Goal: Book appointment/travel/reservation

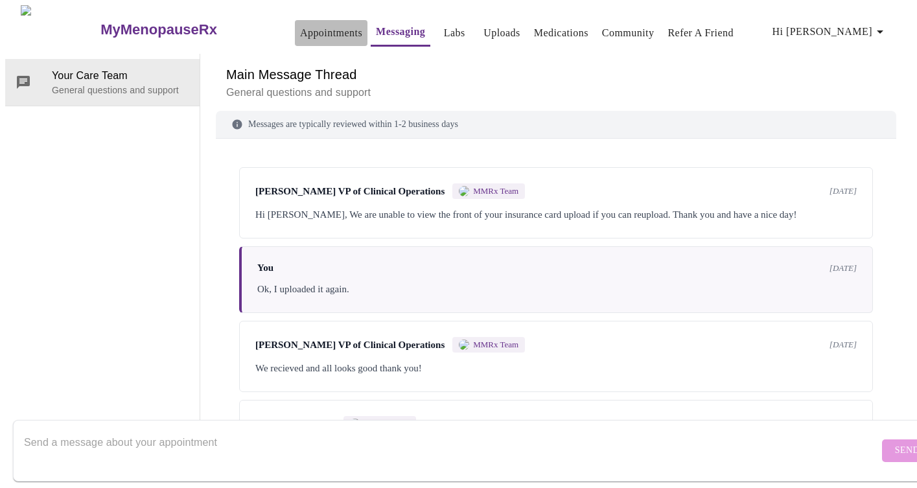
click at [300, 27] on link "Appointments" at bounding box center [331, 33] width 62 height 18
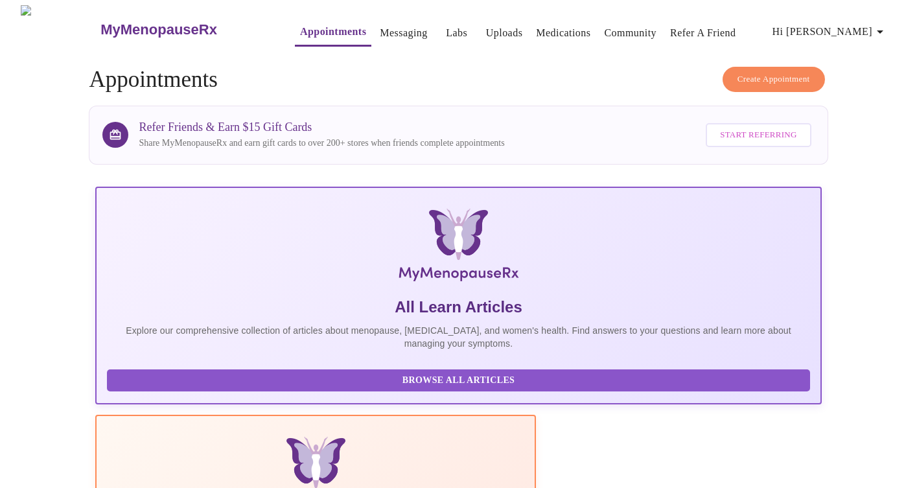
click at [759, 72] on span "Create Appointment" at bounding box center [773, 79] width 73 height 15
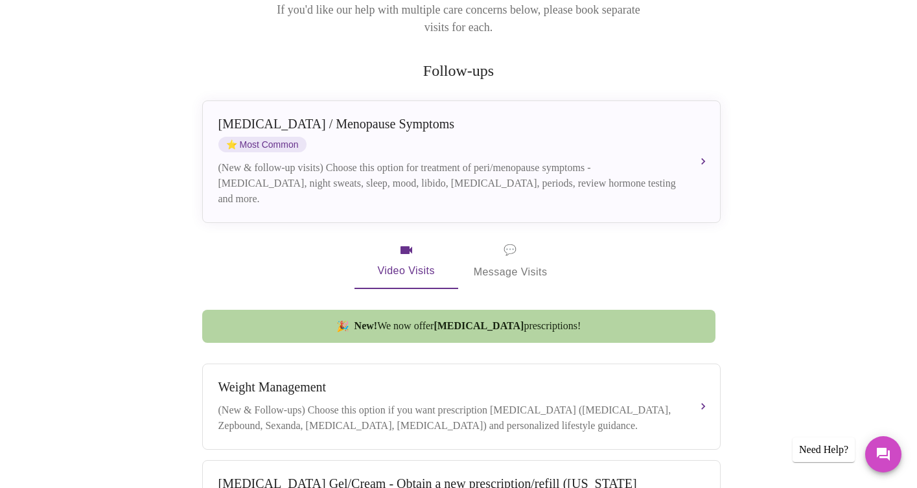
scroll to position [260, 0]
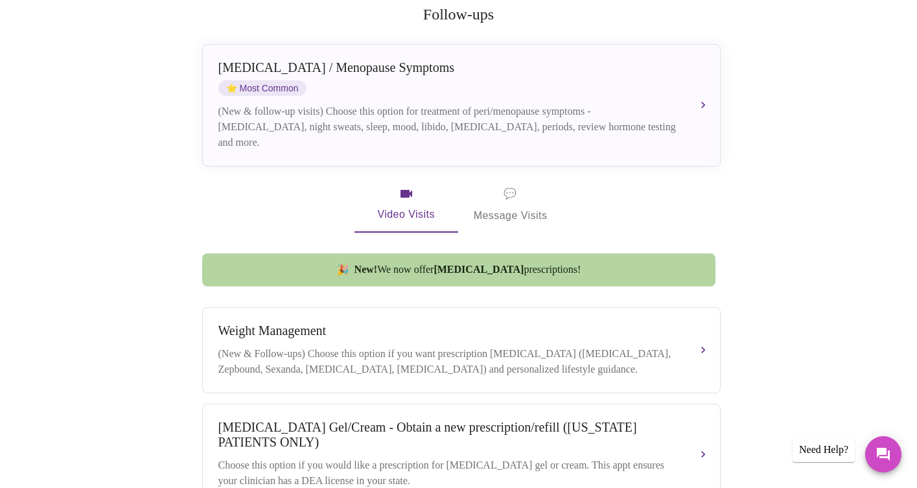
click at [509, 196] on span "💬 Message Visits" at bounding box center [511, 205] width 74 height 40
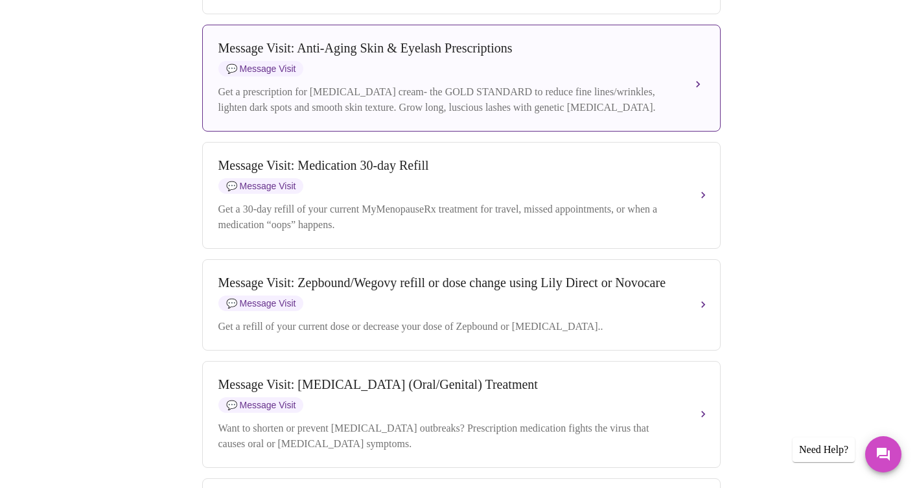
scroll to position [1594, 0]
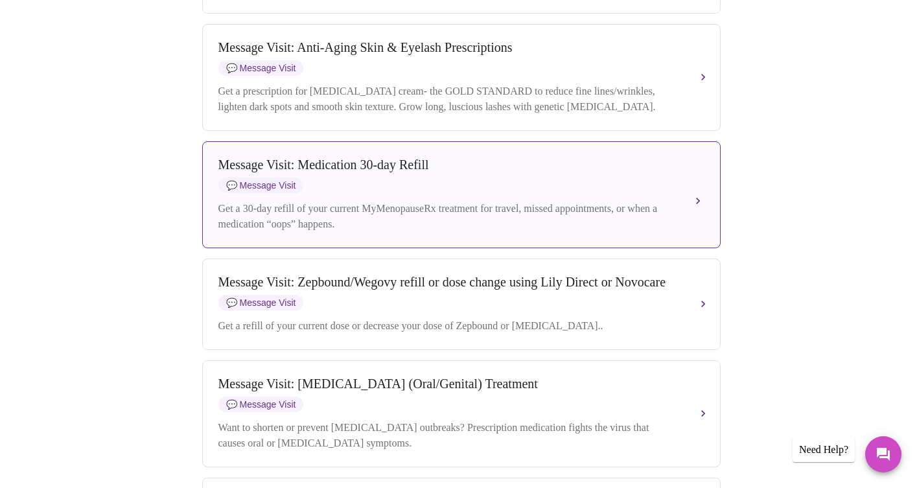
click at [413, 193] on div "Message Visit: Medication 30-day Refill 💬 Message Visit" at bounding box center [448, 175] width 460 height 36
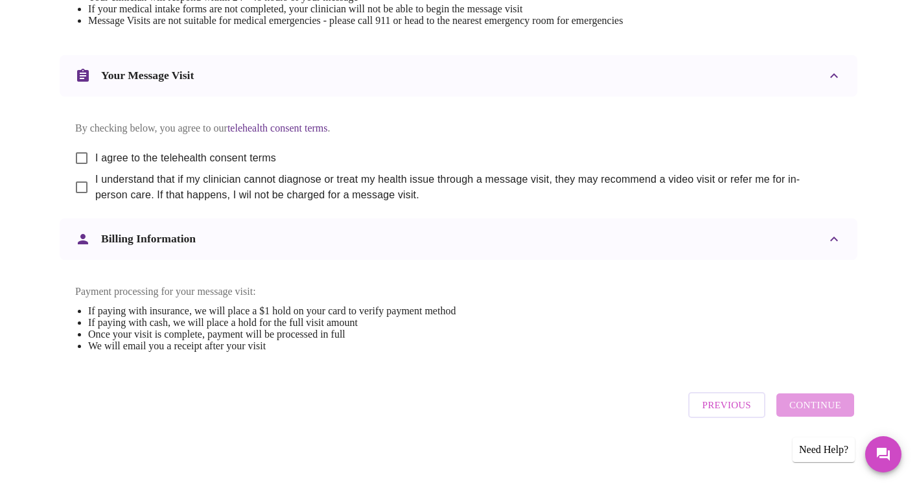
scroll to position [657, 0]
click at [84, 144] on input "I agree to the telehealth consent terms" at bounding box center [81, 157] width 27 height 27
checkbox input "true"
click at [81, 178] on input "I understand that if my clinician cannot diagnose or treat my health issue thro…" at bounding box center [81, 187] width 27 height 27
checkbox input "true"
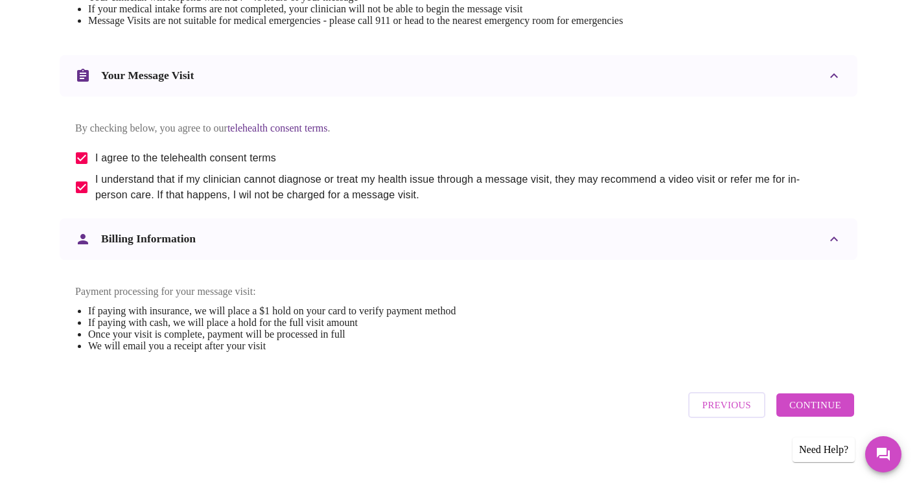
click at [826, 406] on span "Continue" at bounding box center [815, 404] width 52 height 17
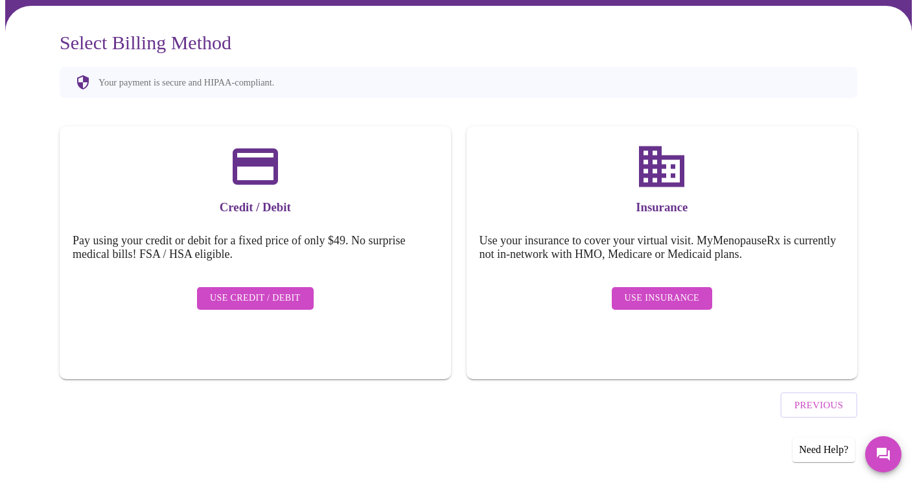
scroll to position [63, 0]
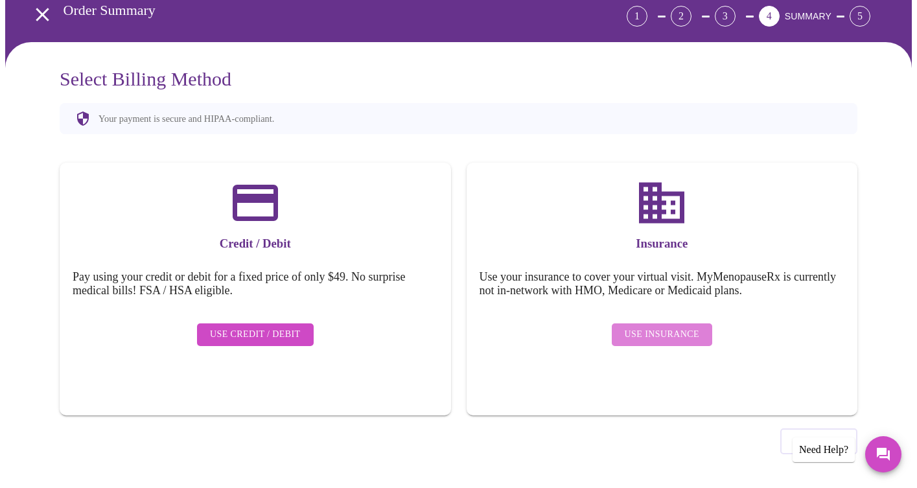
click at [678, 327] on span "Use Insurance" at bounding box center [662, 335] width 75 height 16
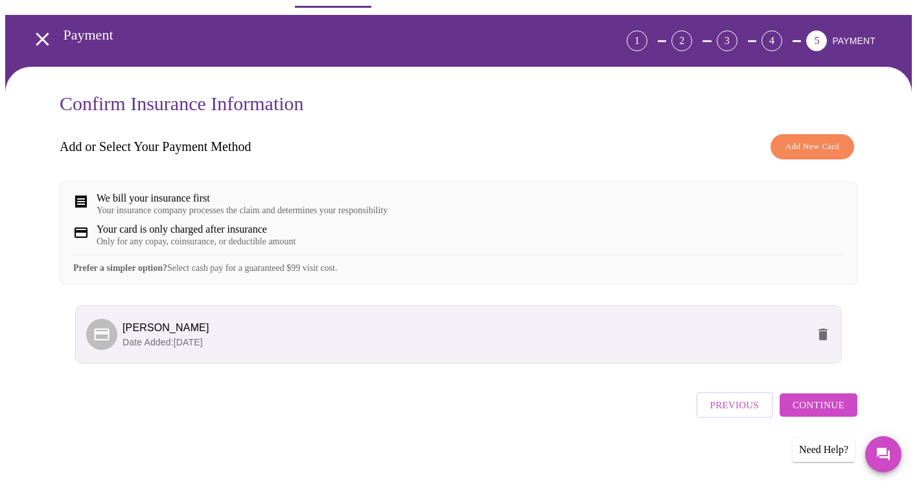
scroll to position [45, 0]
click at [814, 404] on span "Continue" at bounding box center [818, 404] width 52 height 17
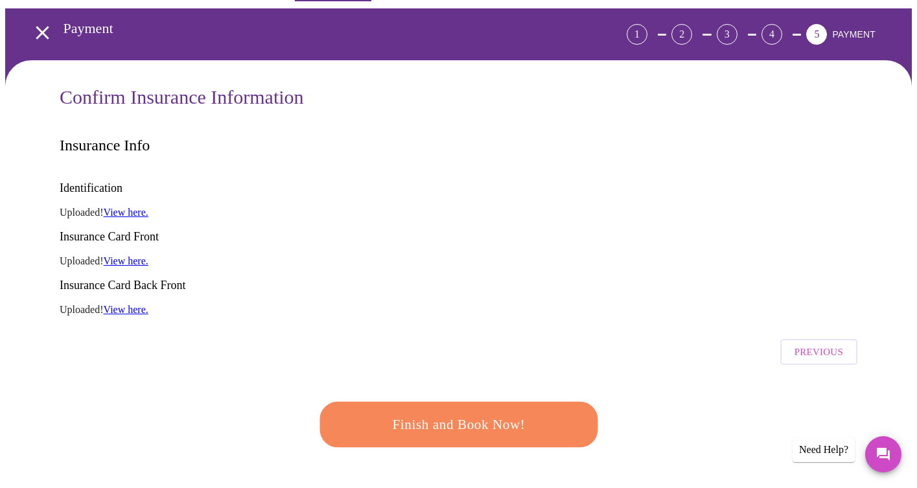
click at [440, 413] on span "Finish and Book Now!" at bounding box center [459, 425] width 240 height 24
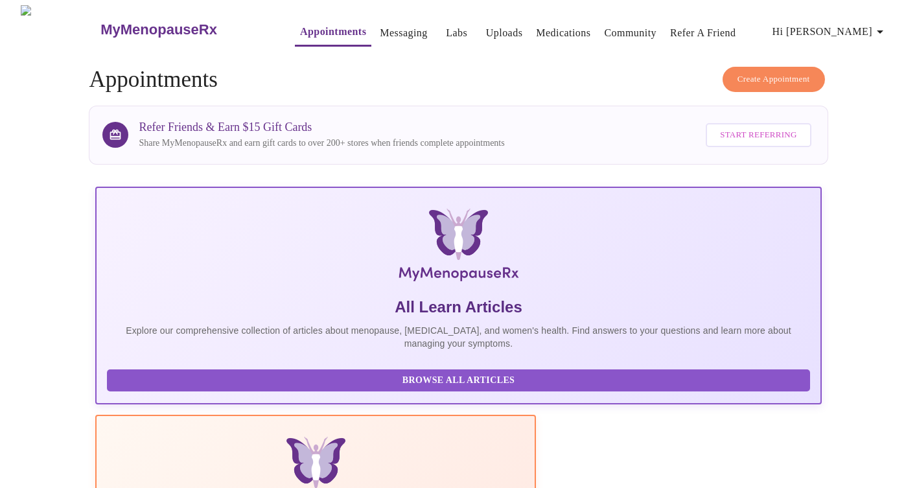
scroll to position [325, 0]
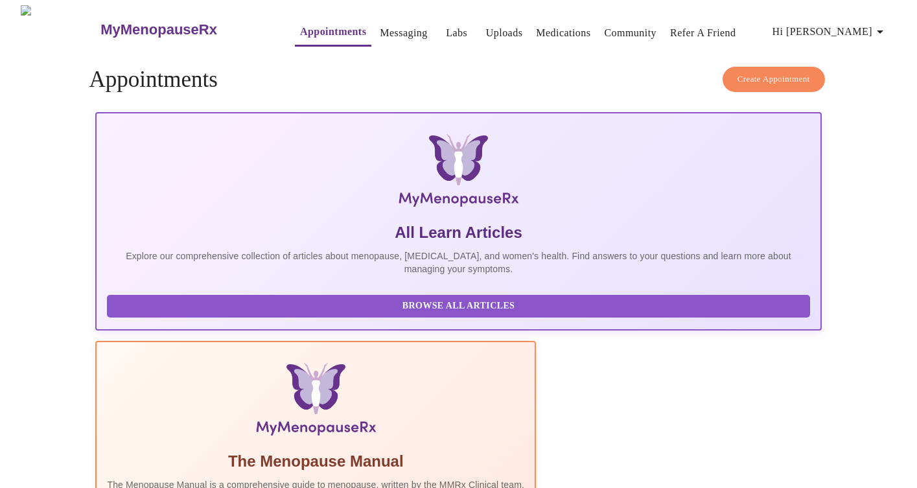
click at [380, 27] on link "Messaging" at bounding box center [403, 33] width 47 height 18
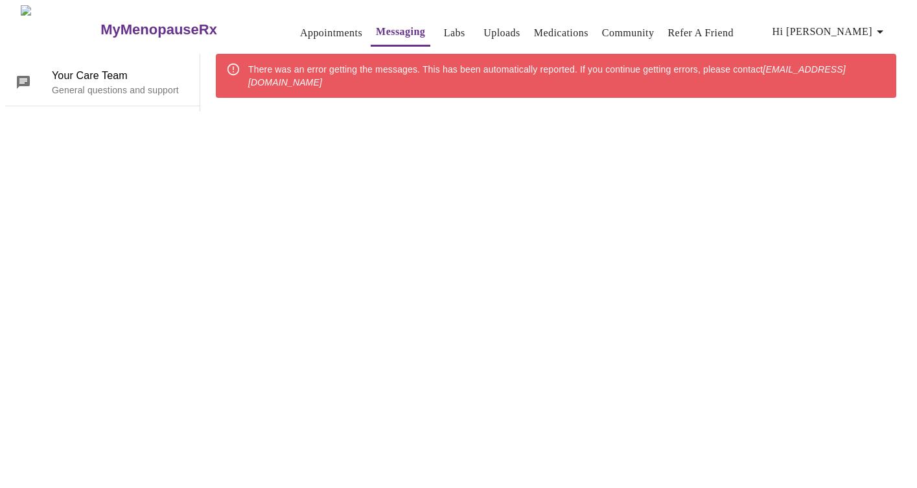
click at [300, 27] on link "Appointments" at bounding box center [331, 33] width 62 height 18
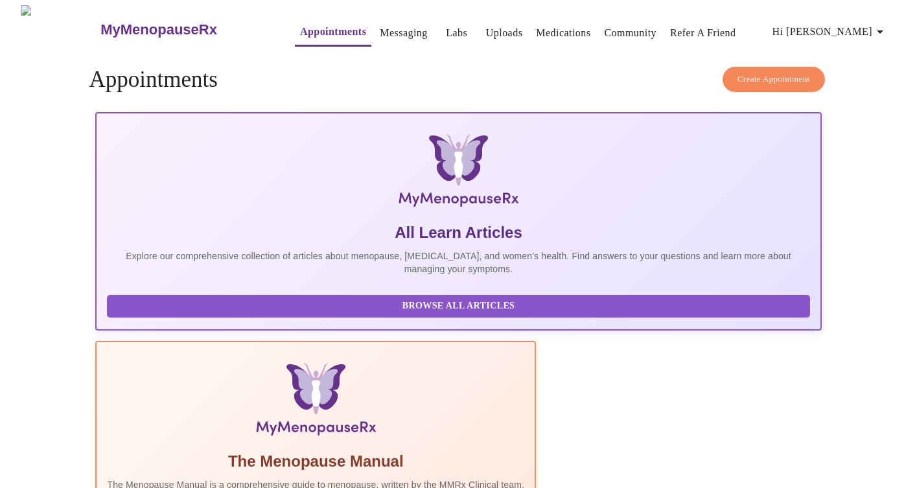
click at [805, 76] on span "Create Appointment" at bounding box center [773, 79] width 73 height 15
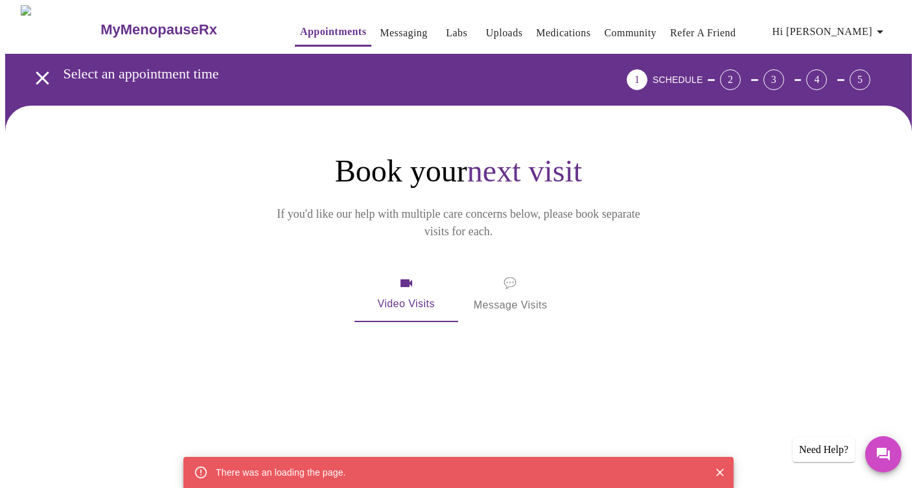
click at [531, 274] on span "💬 Message Visits" at bounding box center [511, 294] width 74 height 40
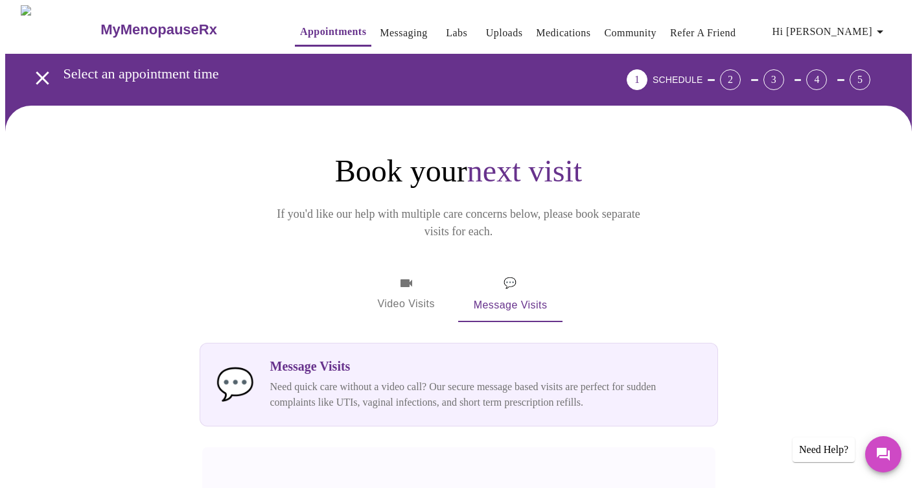
click at [34, 67] on icon "open drawer" at bounding box center [42, 78] width 23 height 23
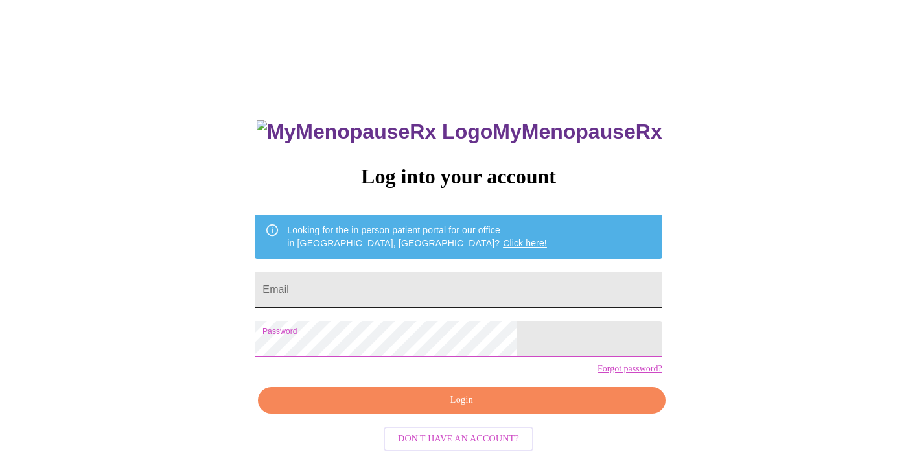
click at [392, 281] on input "Email" at bounding box center [458, 289] width 407 height 36
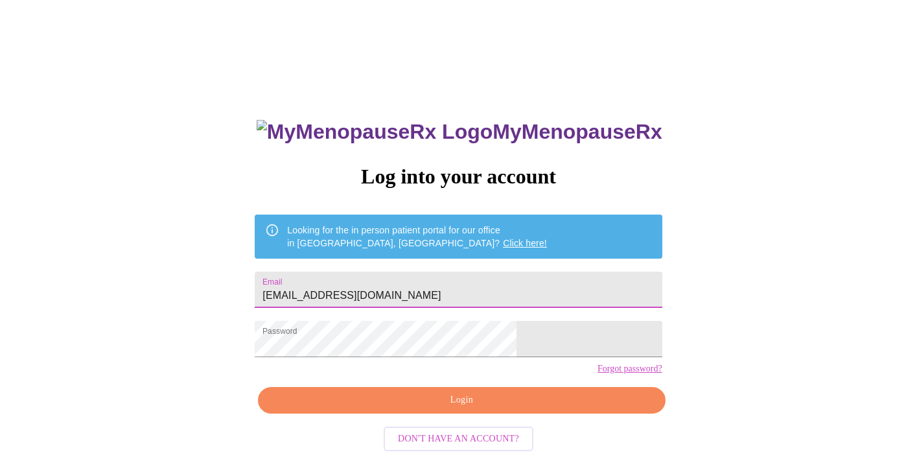
type input "fourwards4@comcast.net"
click at [476, 408] on span "Login" at bounding box center [461, 400] width 377 height 16
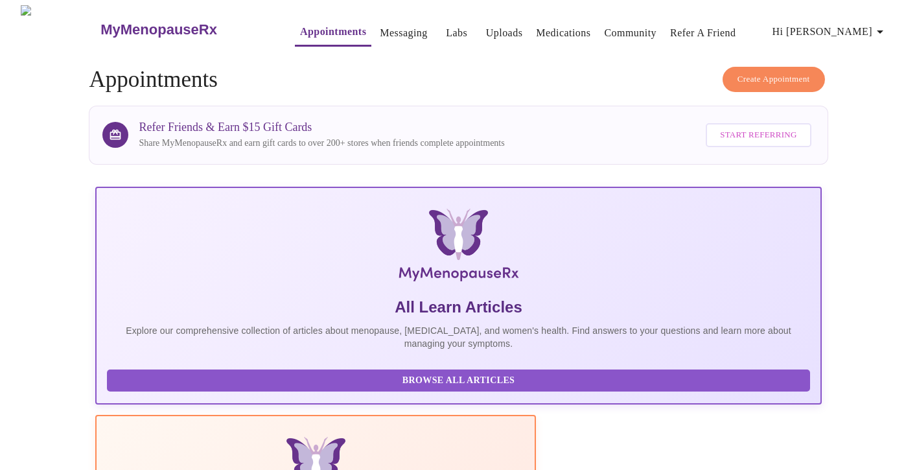
click at [766, 72] on span "Create Appointment" at bounding box center [773, 79] width 73 height 15
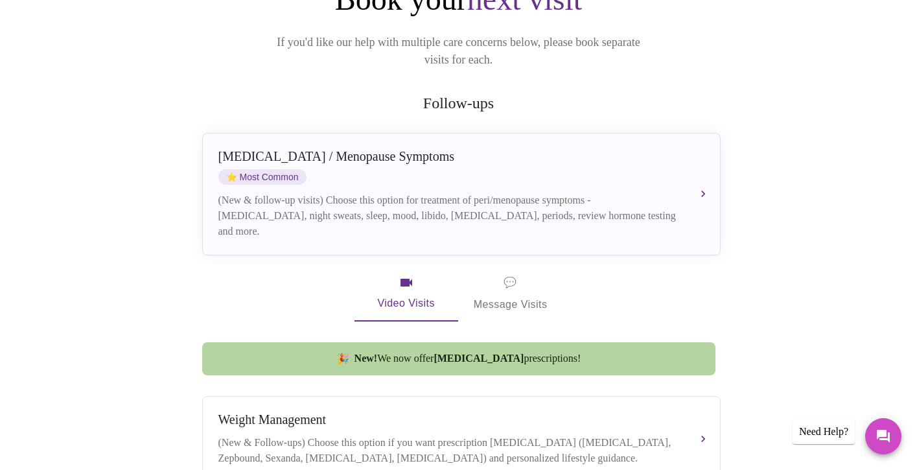
scroll to position [175, 0]
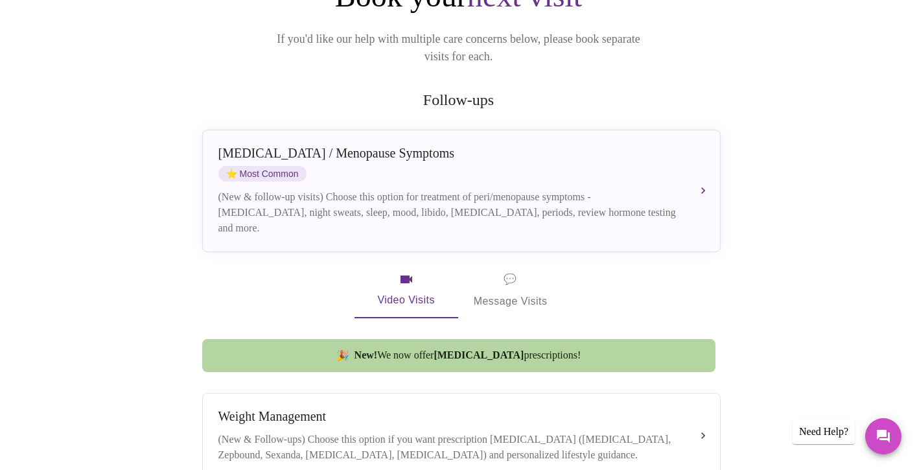
click at [507, 280] on span "💬 Message Visits" at bounding box center [511, 290] width 74 height 40
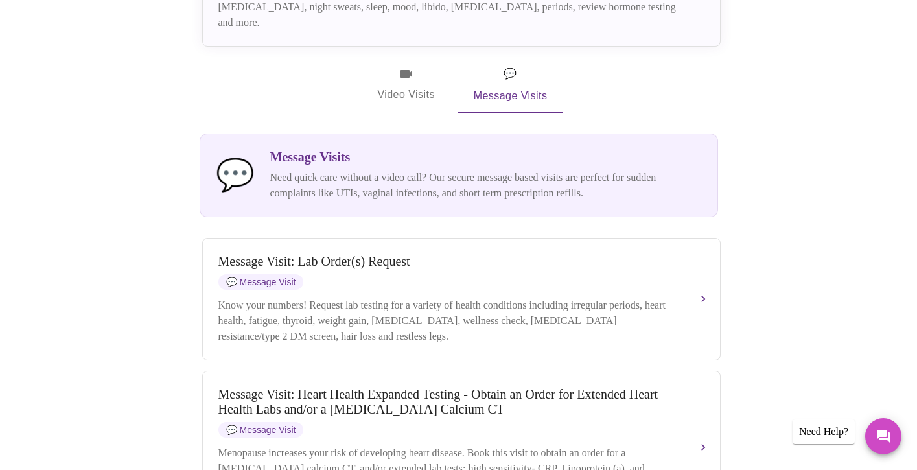
scroll to position [442, 0]
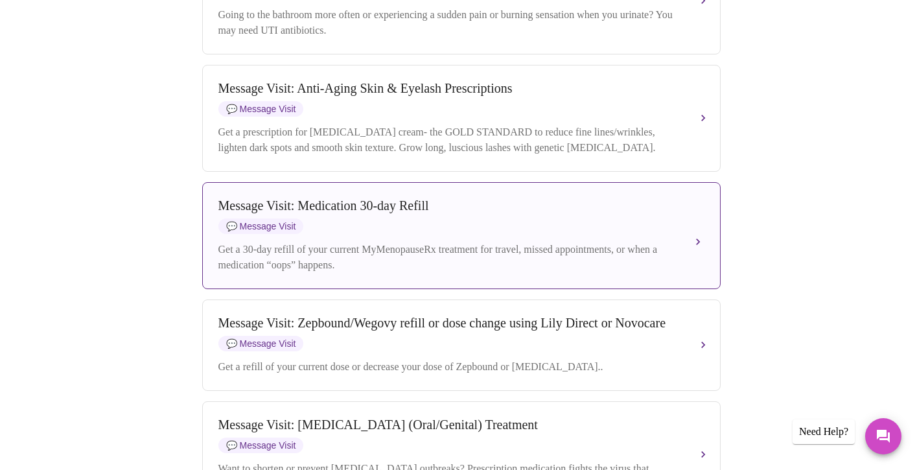
click at [447, 234] on div "Message Visit: Medication 30-day Refill 💬 Message Visit" at bounding box center [448, 216] width 460 height 36
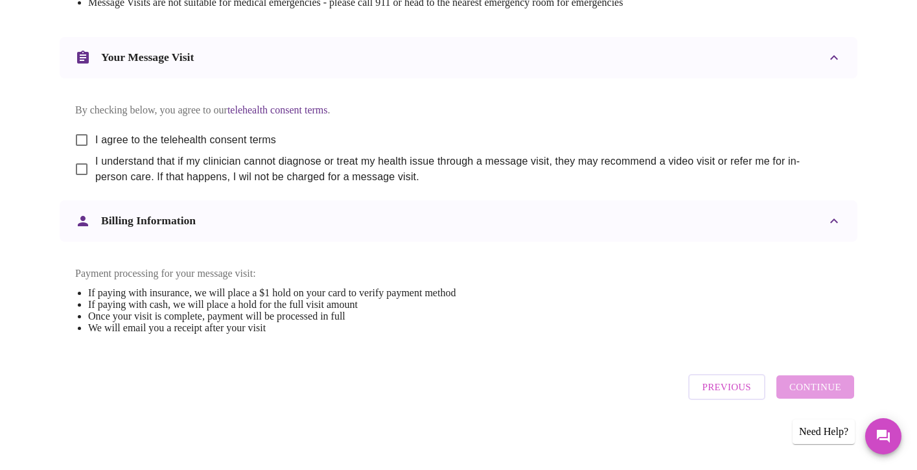
scroll to position [675, 0]
click at [81, 126] on input "I agree to the telehealth consent terms" at bounding box center [81, 139] width 27 height 27
checkbox input "true"
click at [81, 158] on input "I understand that if my clinician cannot diagnose or treat my health issue thro…" at bounding box center [81, 168] width 27 height 27
checkbox input "true"
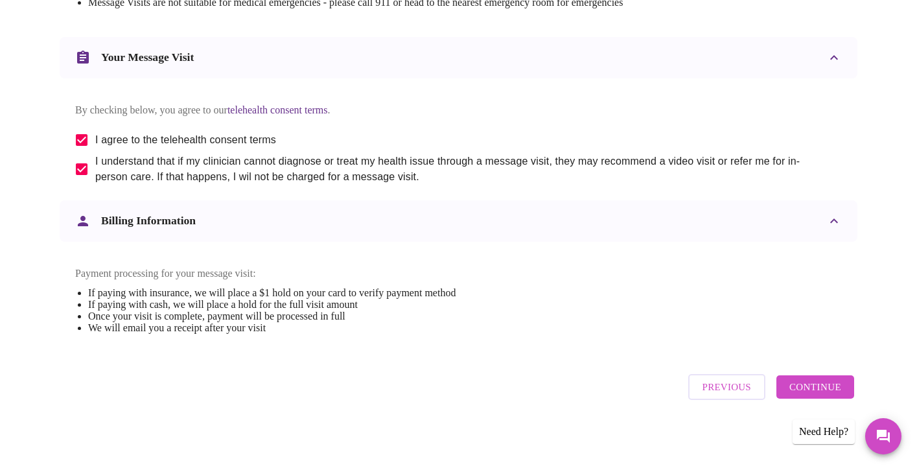
click at [810, 391] on span "Continue" at bounding box center [815, 386] width 52 height 17
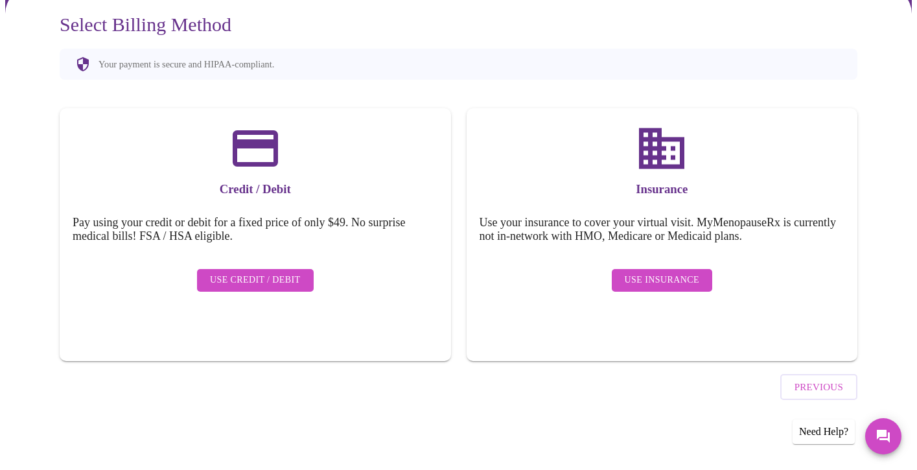
scroll to position [82, 0]
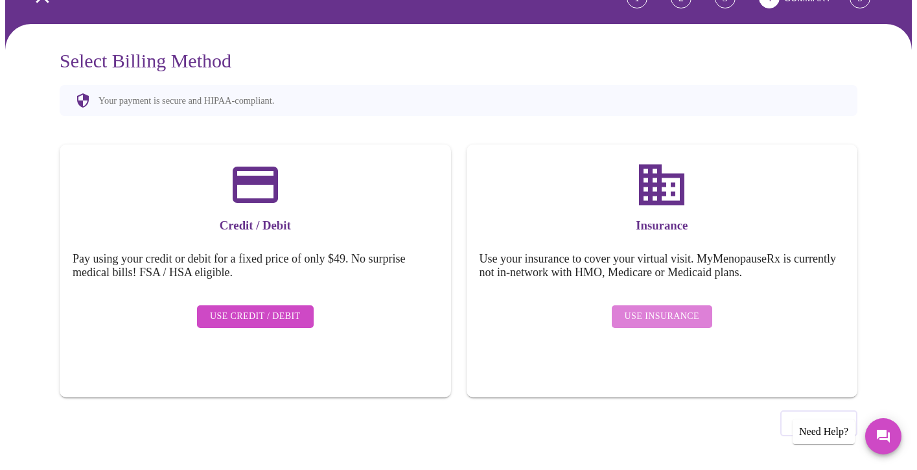
click at [679, 308] on span "Use Insurance" at bounding box center [662, 316] width 75 height 16
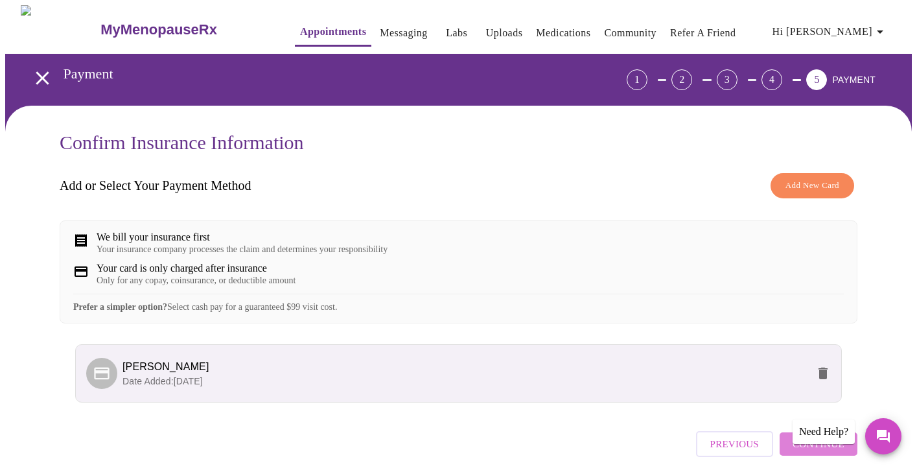
click at [830, 452] on span "Continue" at bounding box center [818, 443] width 52 height 17
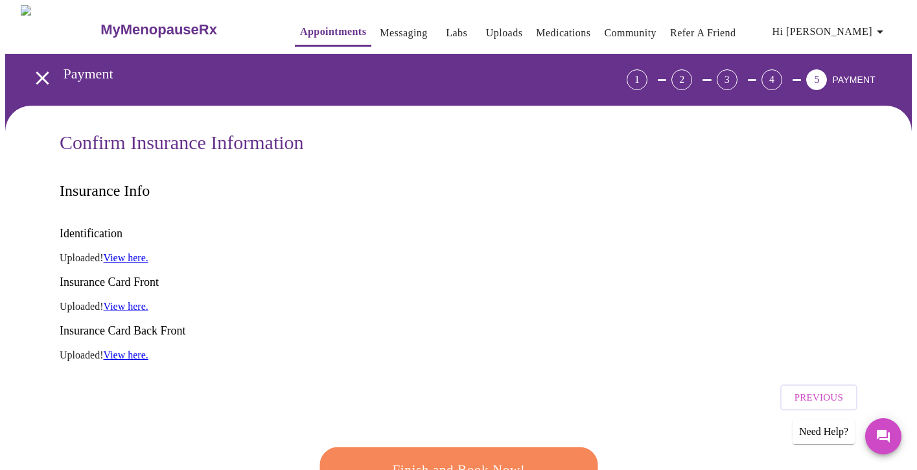
click at [459, 430] on div "Finish and Book Now!" at bounding box center [457, 470] width 285 height 80
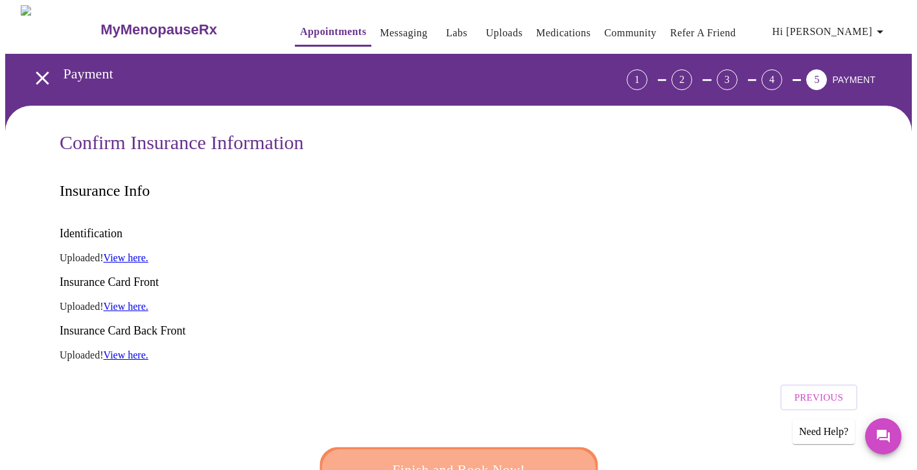
click at [460, 457] on span "Finish and Book Now!" at bounding box center [458, 469] width 240 height 24
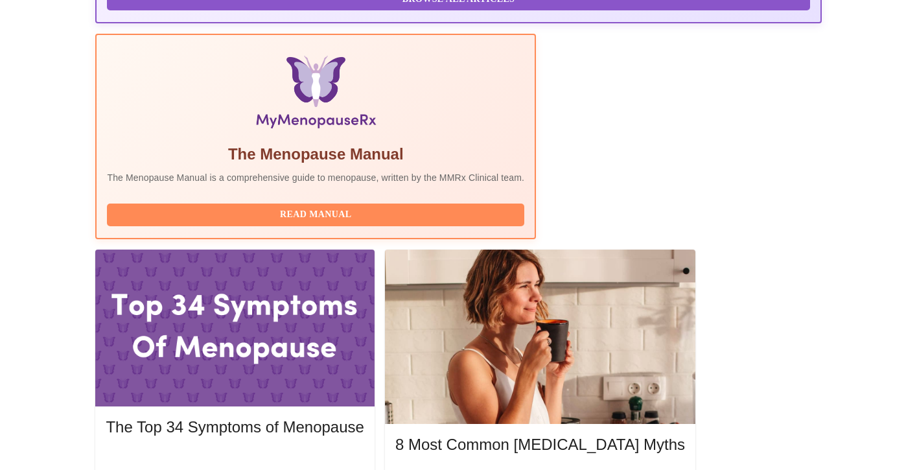
scroll to position [438, 0]
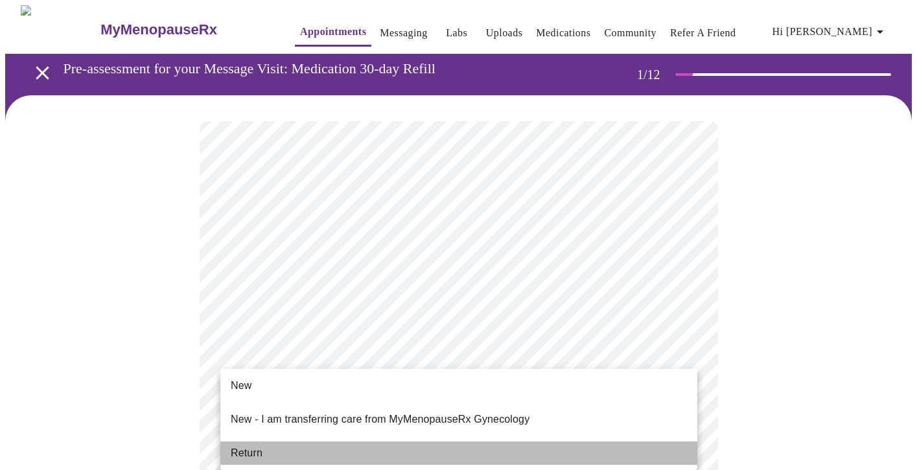
click at [244, 445] on span "Return" at bounding box center [247, 453] width 32 height 16
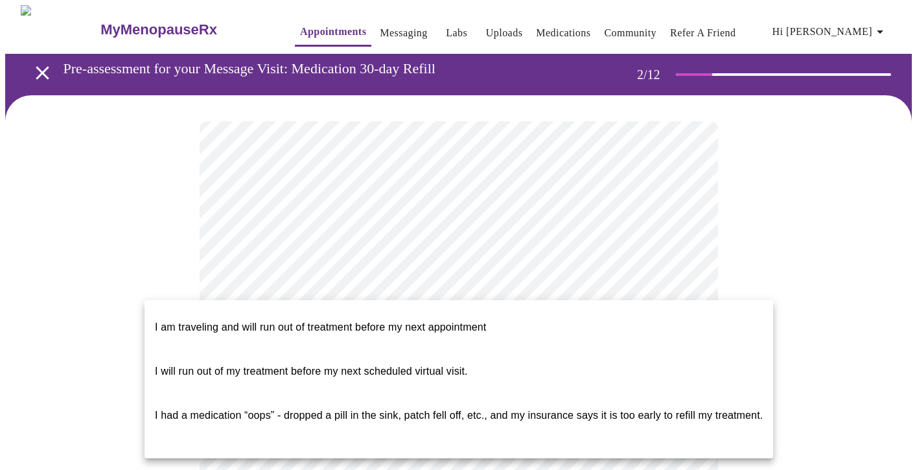
click at [223, 365] on span "I will run out of my treatment before my next scheduled virtual visit." at bounding box center [311, 370] width 313 height 11
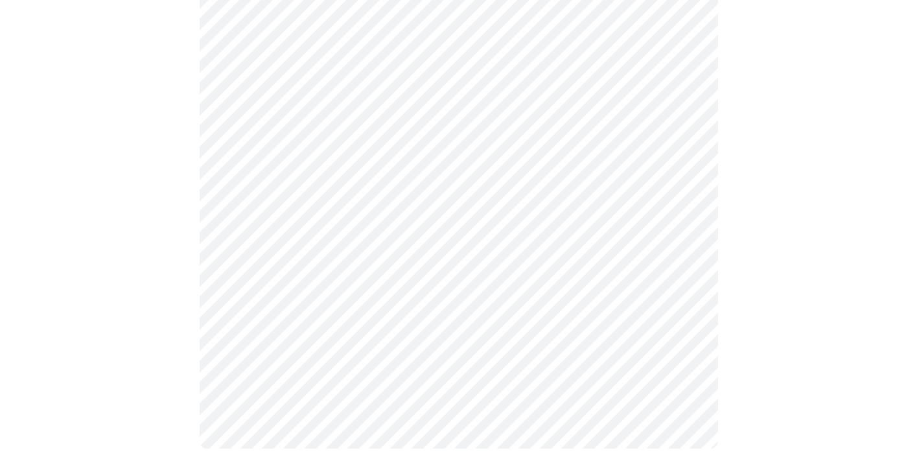
scroll to position [487, 0]
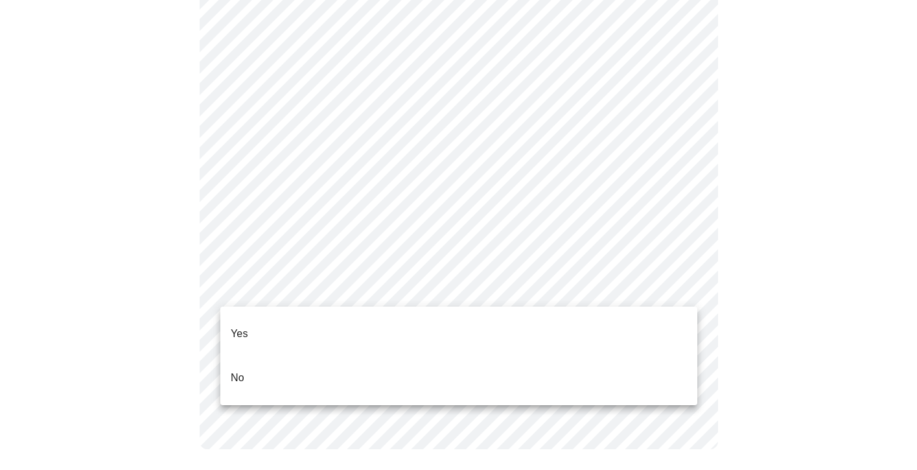
click at [248, 316] on li "Yes" at bounding box center [458, 334] width 477 height 44
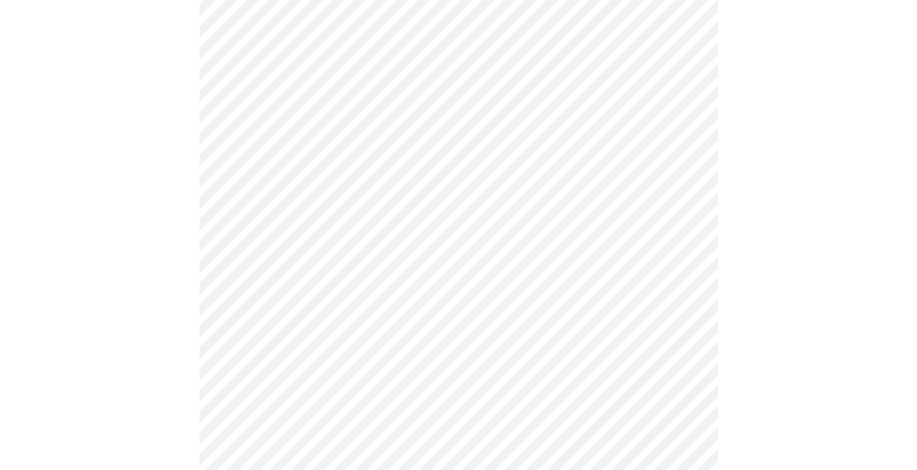
scroll to position [0, 0]
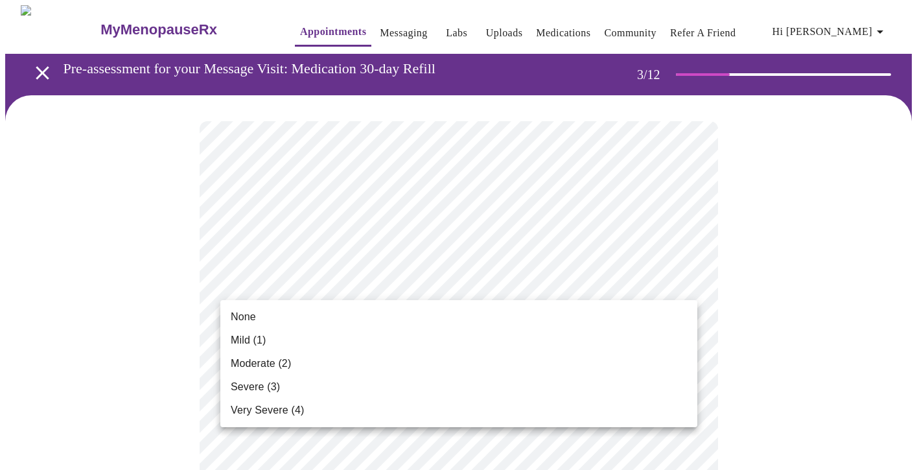
click at [253, 356] on span "Moderate (2)" at bounding box center [261, 364] width 60 height 16
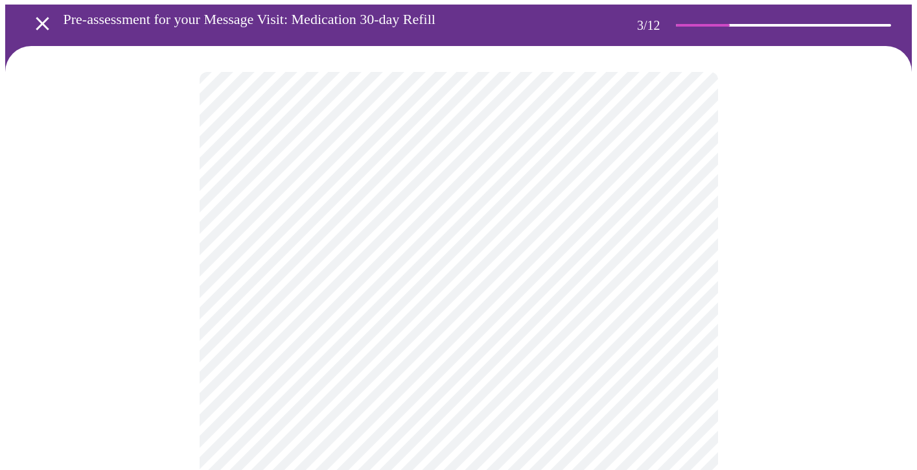
scroll to position [51, 0]
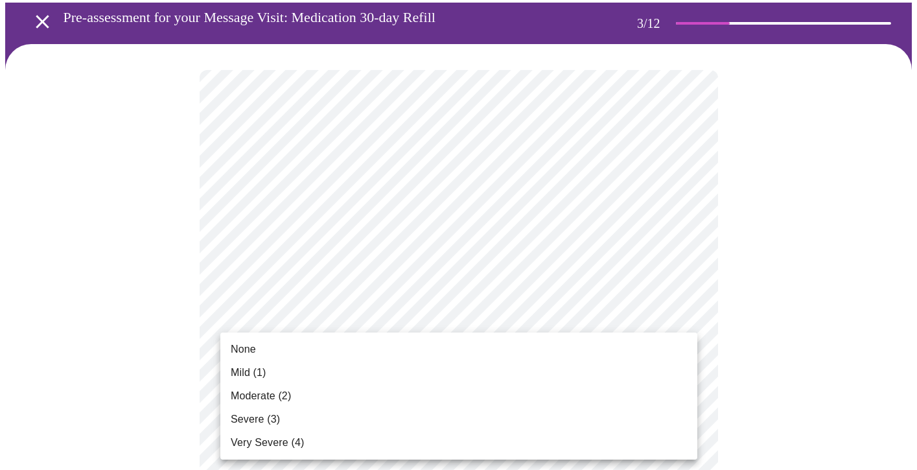
click at [250, 347] on span "None" at bounding box center [243, 349] width 25 height 16
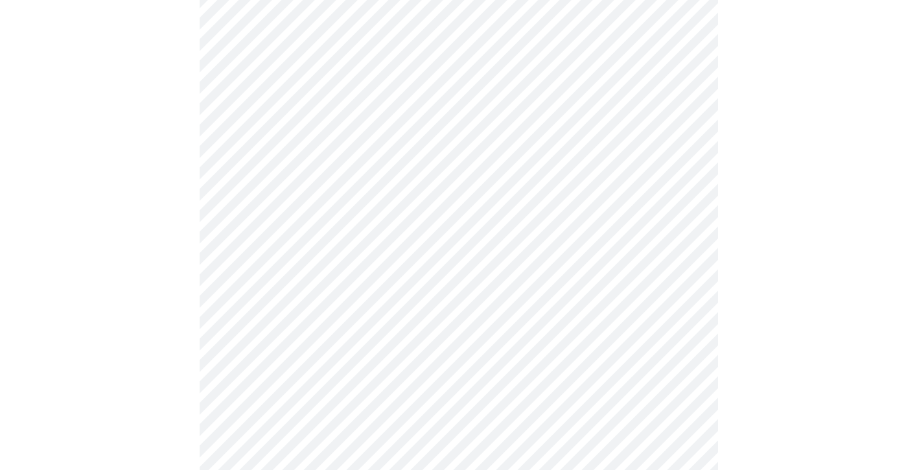
scroll to position [192, 0]
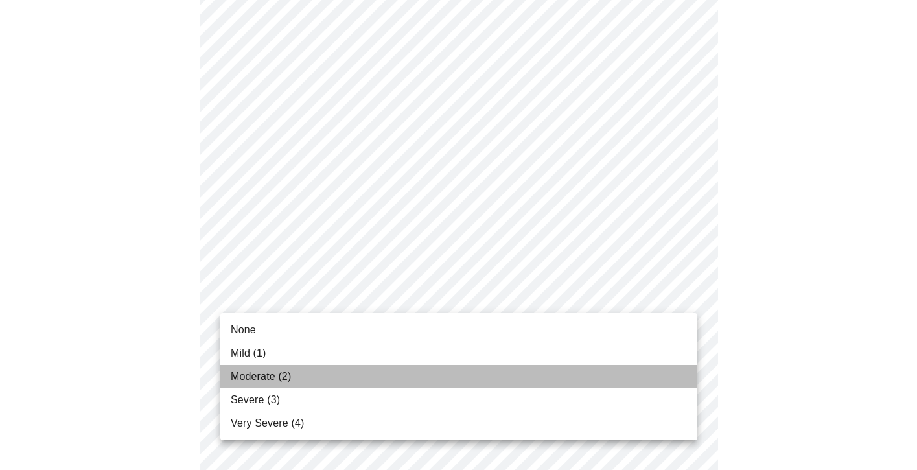
click at [255, 374] on span "Moderate (2)" at bounding box center [261, 377] width 60 height 16
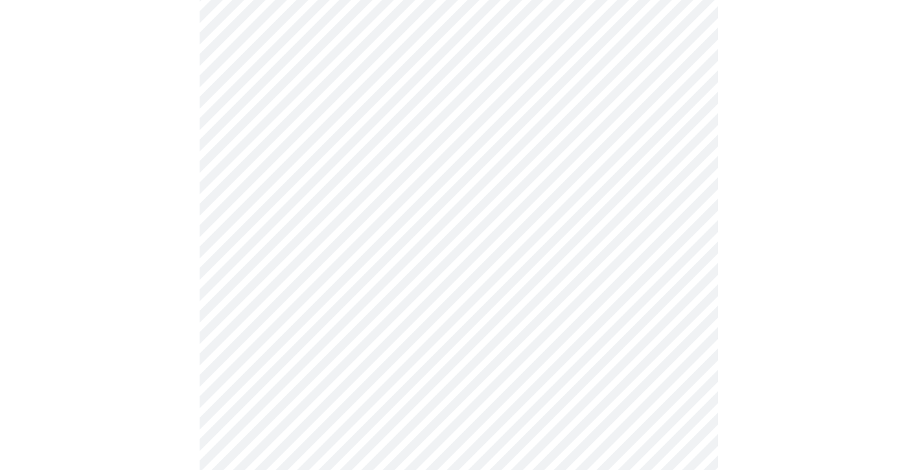
scroll to position [303, 0]
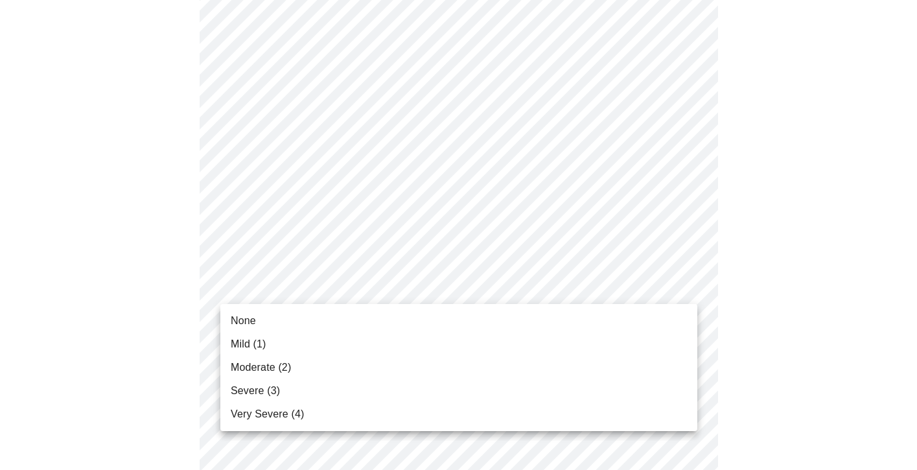
click at [266, 365] on span "Moderate (2)" at bounding box center [261, 368] width 60 height 16
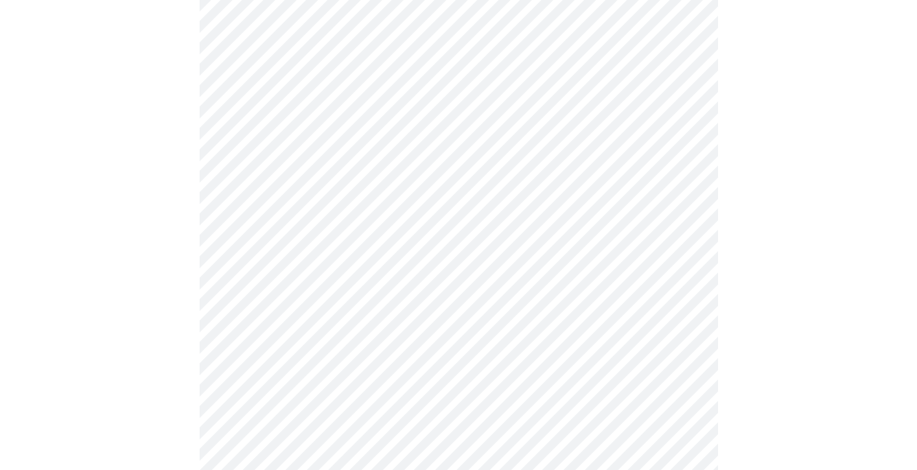
scroll to position [338, 0]
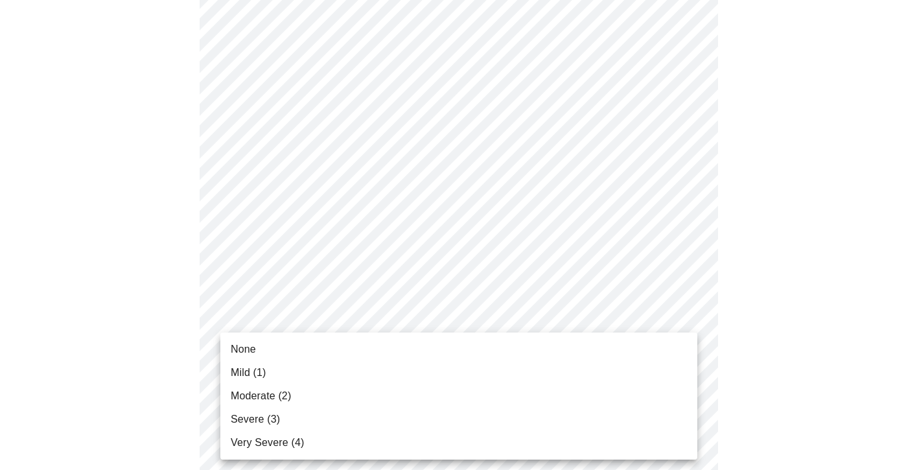
click at [256, 401] on span "Moderate (2)" at bounding box center [261, 396] width 60 height 16
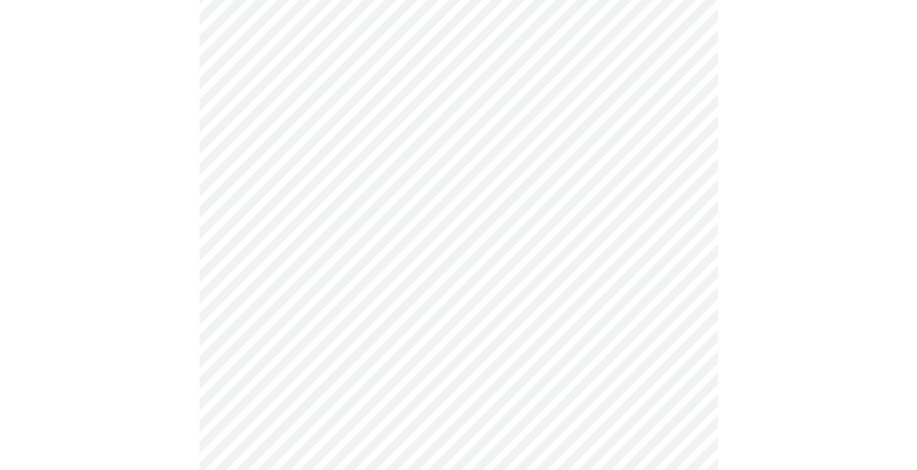
scroll to position [472, 0]
click at [275, 285] on body "MyMenopauseRx Appointments Messaging Labs Uploads Medications Community Refer a…" at bounding box center [458, 347] width 906 height 1629
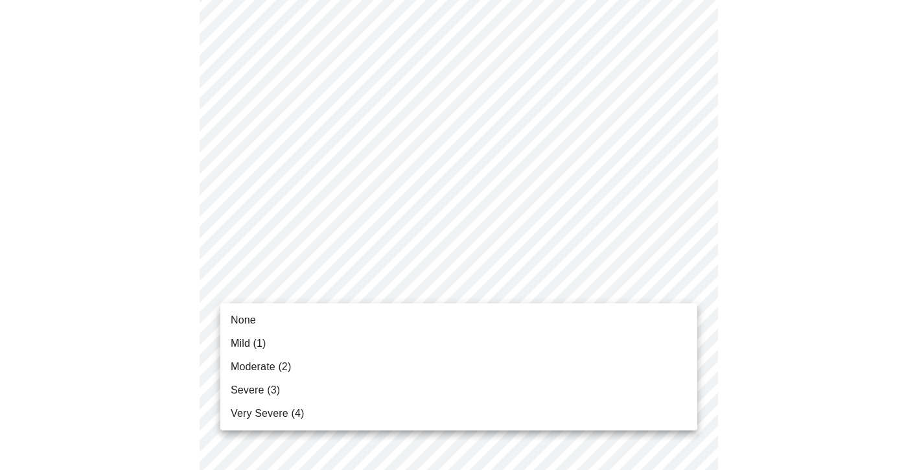
click at [275, 363] on span "Moderate (2)" at bounding box center [261, 367] width 60 height 16
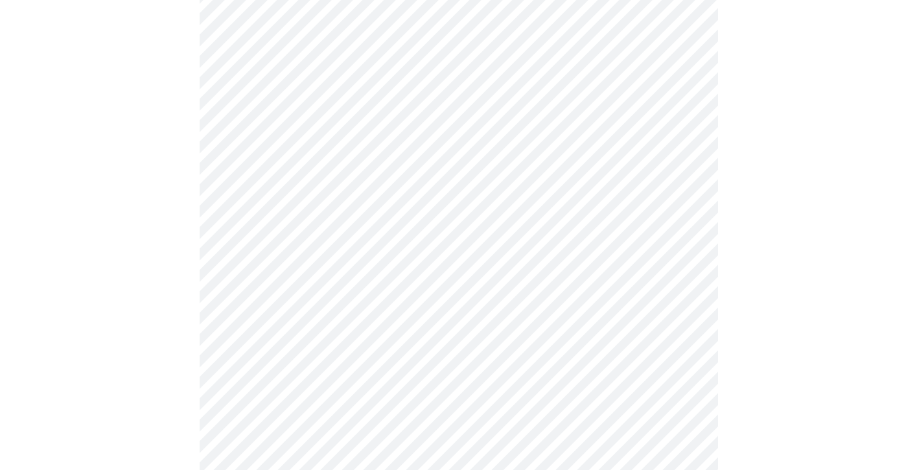
scroll to position [584, 0]
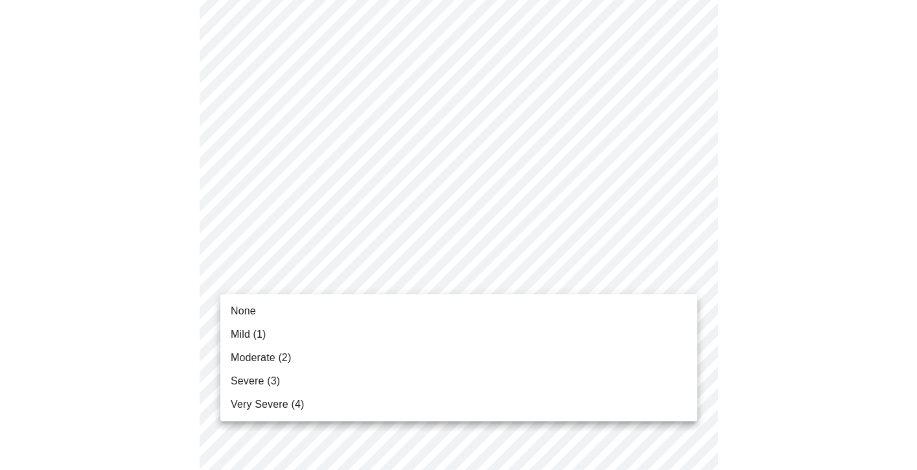
click at [277, 282] on body "MyMenopauseRx Appointments Messaging Labs Uploads Medications Community Refer a…" at bounding box center [458, 226] width 906 height 1611
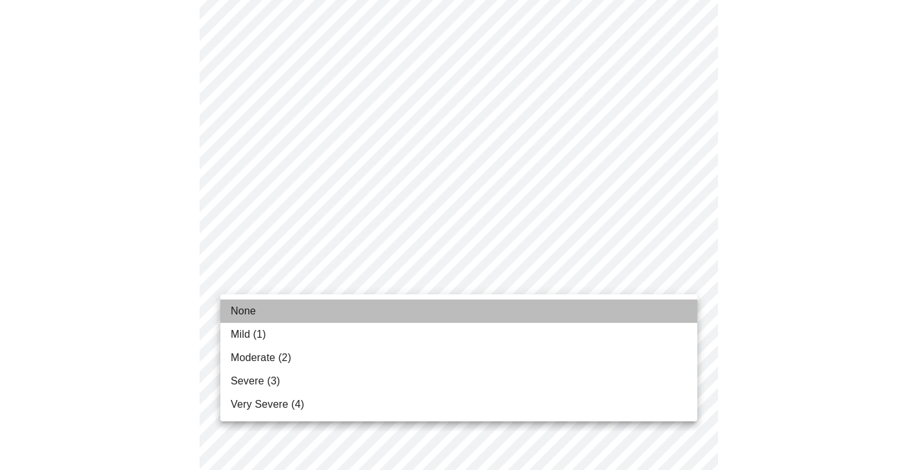
click at [244, 310] on span "None" at bounding box center [243, 311] width 25 height 16
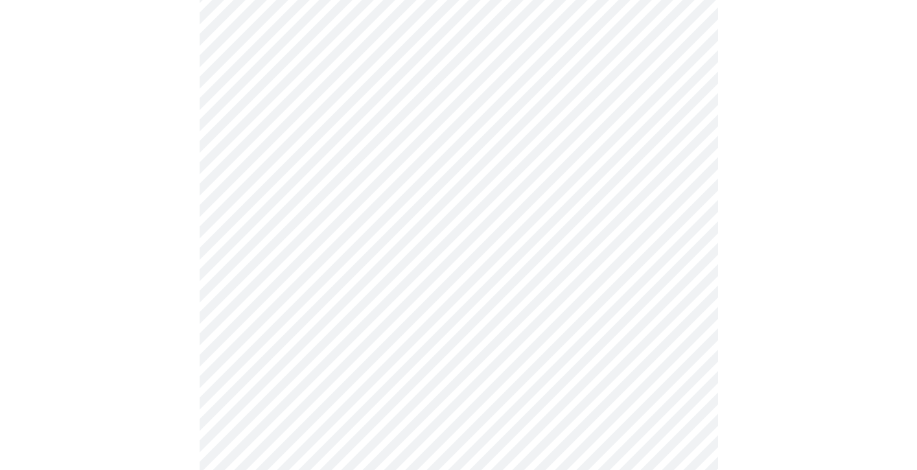
scroll to position [602, 0]
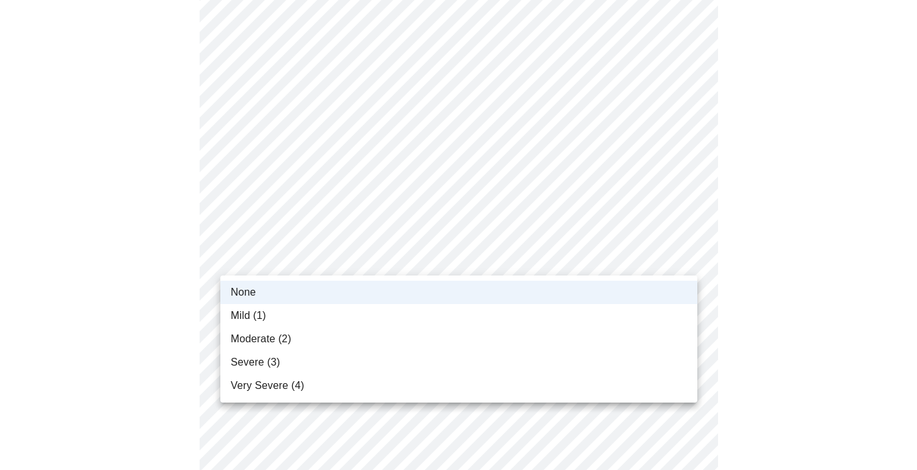
click at [246, 258] on body "MyMenopauseRx Appointments Messaging Labs Uploads Medications Community Refer a…" at bounding box center [458, 200] width 906 height 1594
click at [243, 315] on span "Mild (1)" at bounding box center [249, 316] width 36 height 16
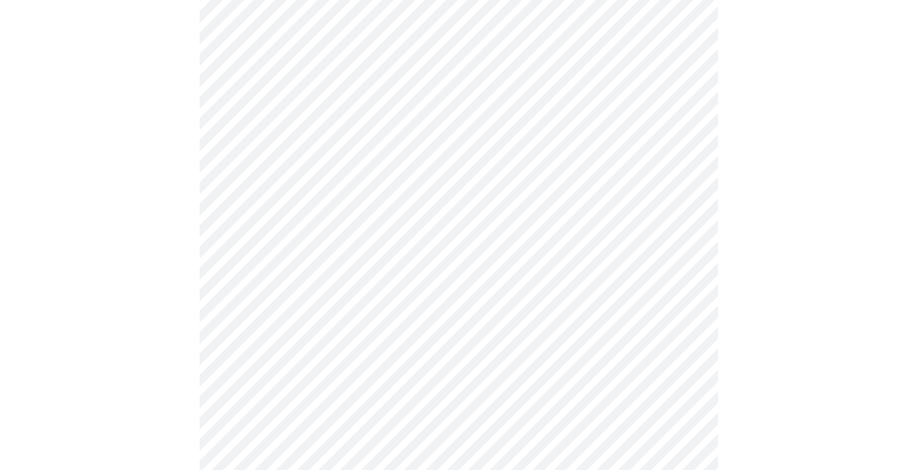
scroll to position [703, 0]
click at [266, 259] on body "MyMenopauseRx Appointments Messaging Labs Uploads Medications Community Refer a…" at bounding box center [458, 99] width 906 height 1594
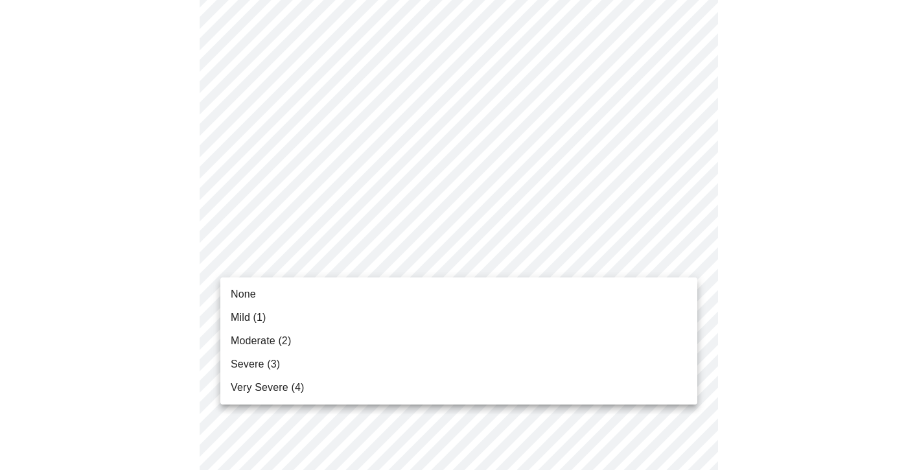
click at [244, 323] on span "Mild (1)" at bounding box center [249, 318] width 36 height 16
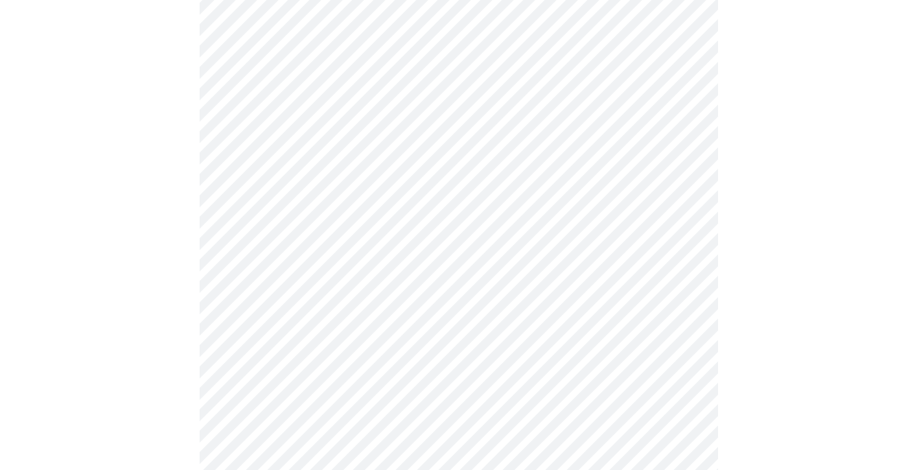
scroll to position [825, 0]
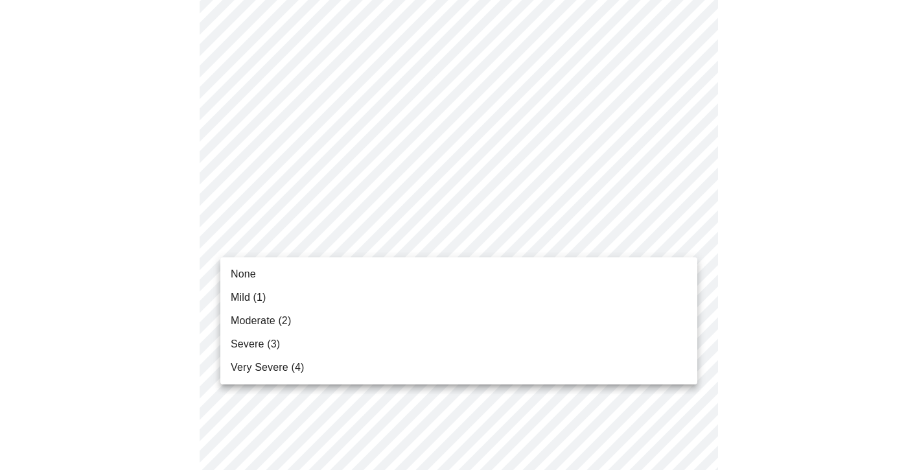
click at [253, 273] on span "None" at bounding box center [243, 274] width 25 height 16
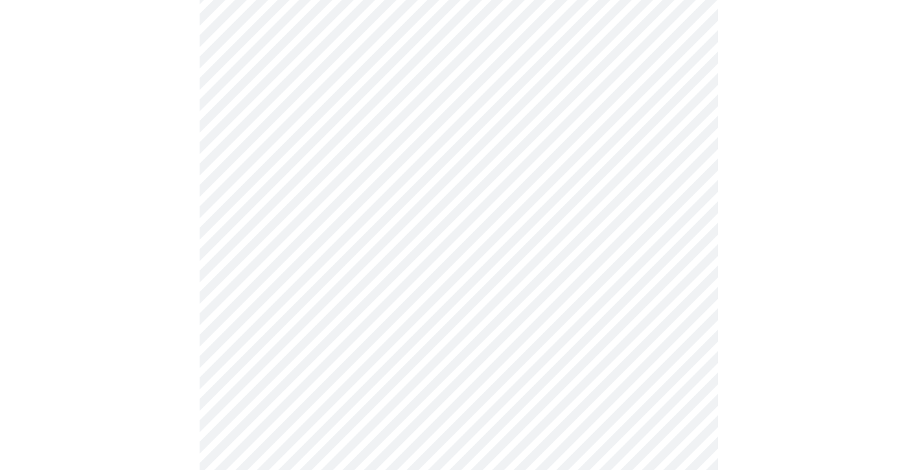
scroll to position [921, 0]
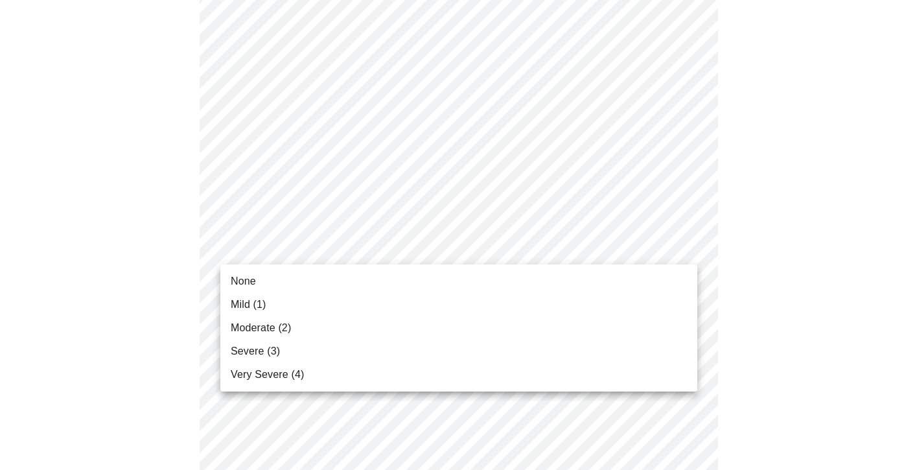
click at [249, 306] on span "Mild (1)" at bounding box center [249, 305] width 36 height 16
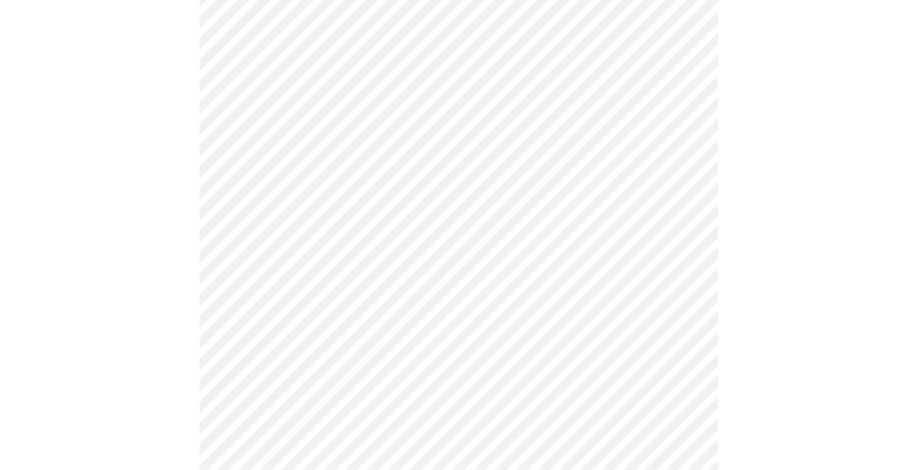
scroll to position [1003, 0]
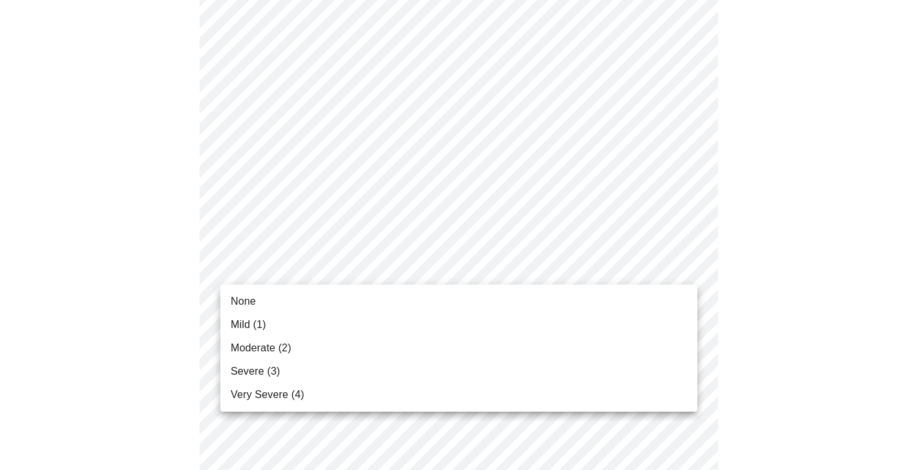
click at [247, 319] on span "Mild (1)" at bounding box center [249, 325] width 36 height 16
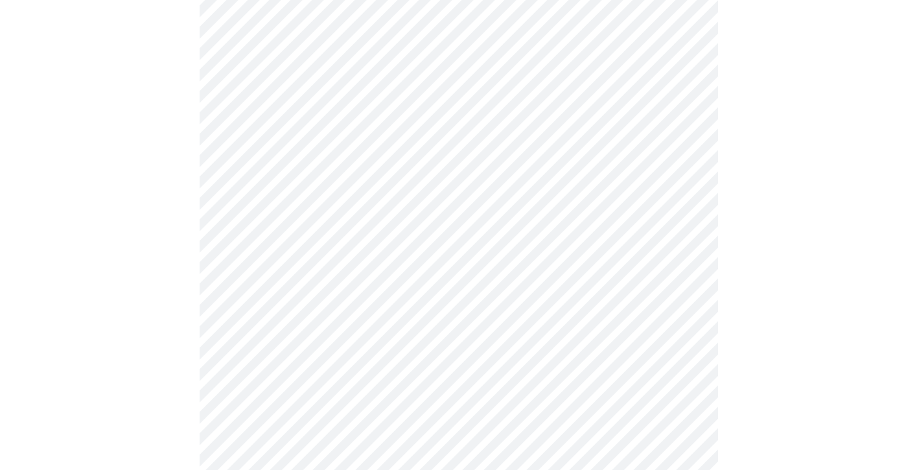
scroll to position [459, 0]
click at [408, 329] on body "MyMenopauseRx Appointments Messaging Labs Uploads Medications Community Refer a…" at bounding box center [458, 185] width 906 height 1276
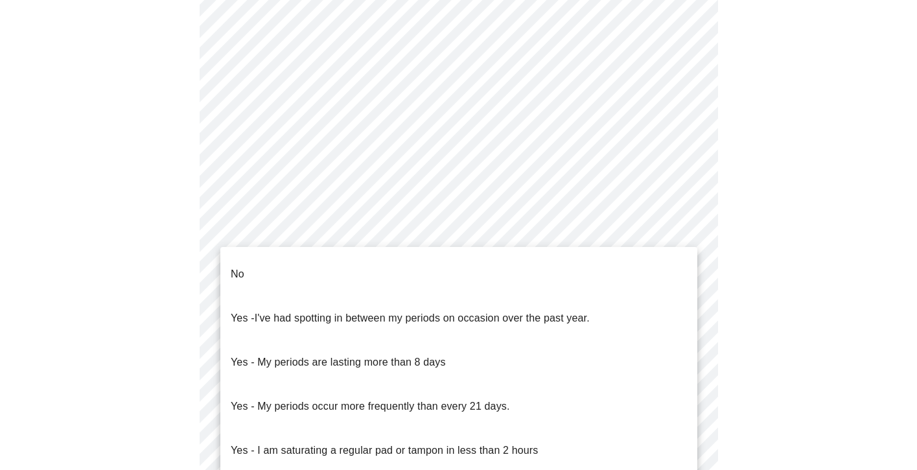
click at [239, 266] on p "No" at bounding box center [238, 274] width 14 height 16
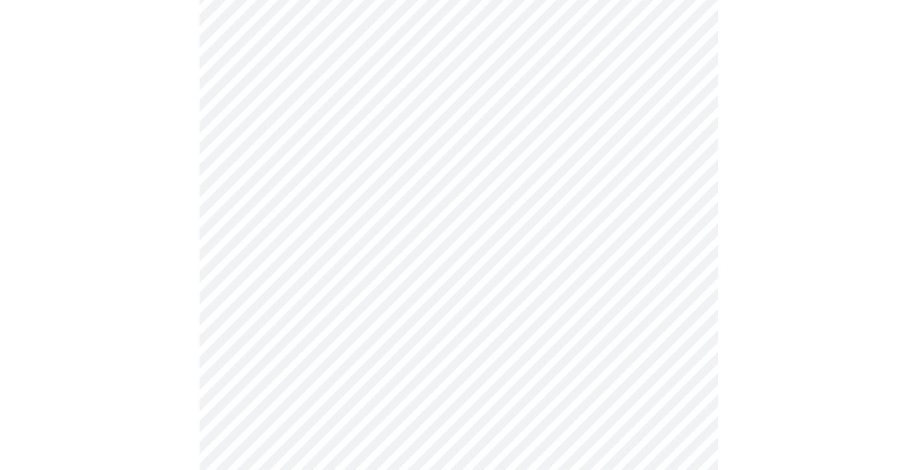
scroll to position [578, 0]
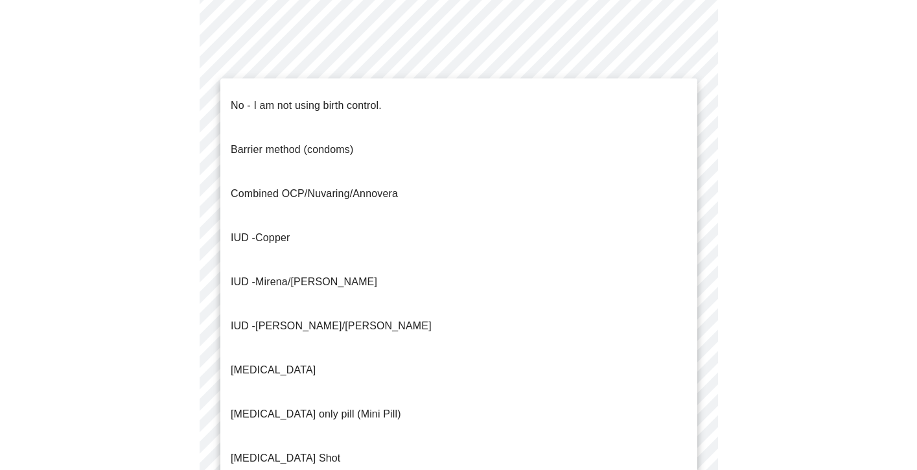
click at [252, 301] on body "MyMenopauseRx Appointments Messaging Labs Uploads Medications Community Refer a…" at bounding box center [458, 61] width 906 height 1268
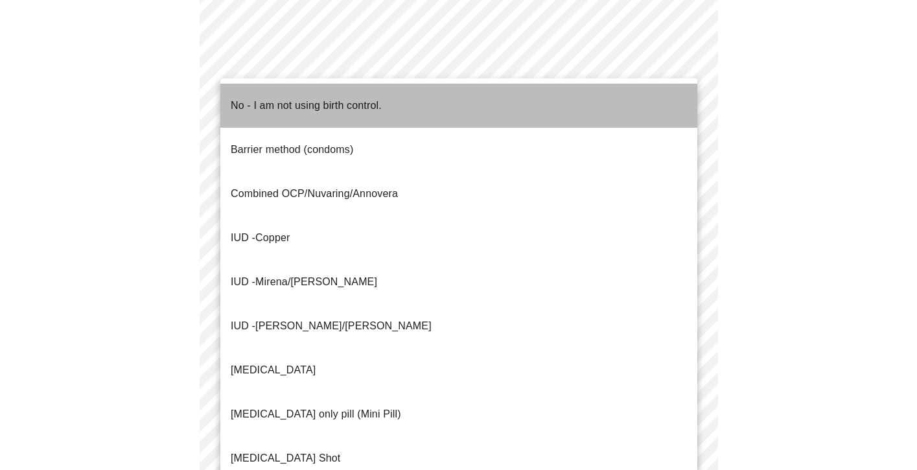
click at [245, 102] on p "No - I am not using birth control." at bounding box center [306, 106] width 151 height 16
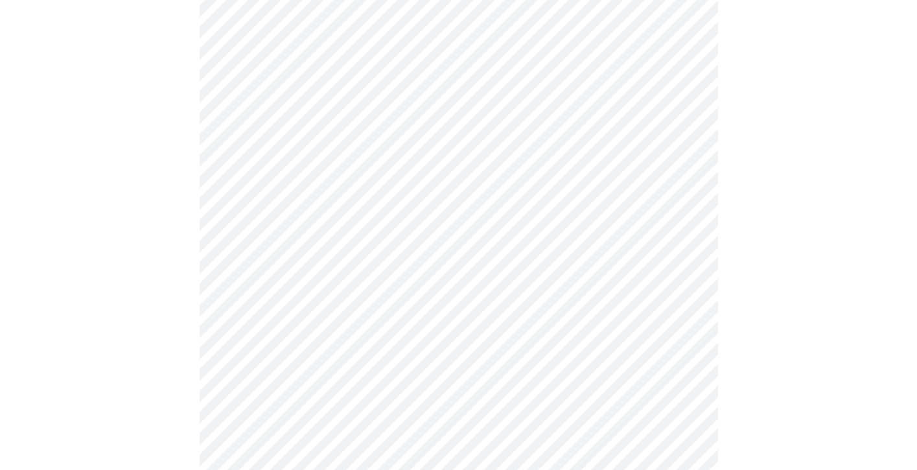
scroll to position [704, 0]
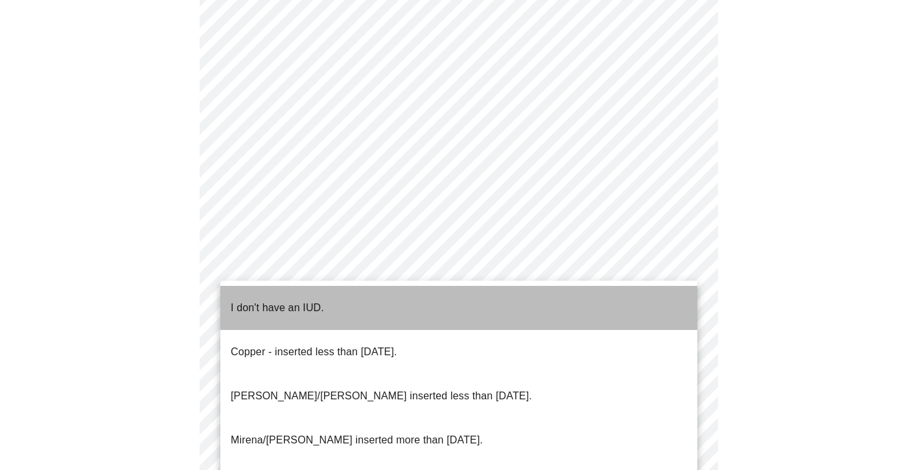
click at [267, 300] on p "I don't have an IUD." at bounding box center [277, 308] width 93 height 16
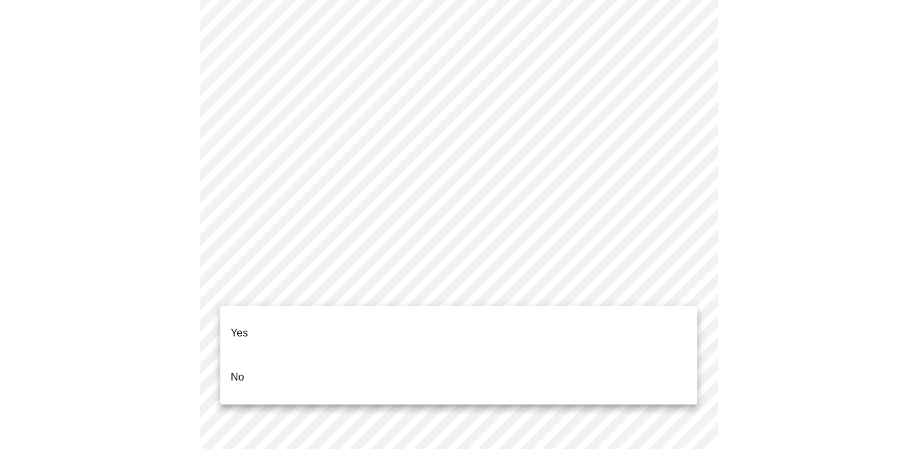
click at [246, 325] on p "Yes" at bounding box center [239, 333] width 17 height 16
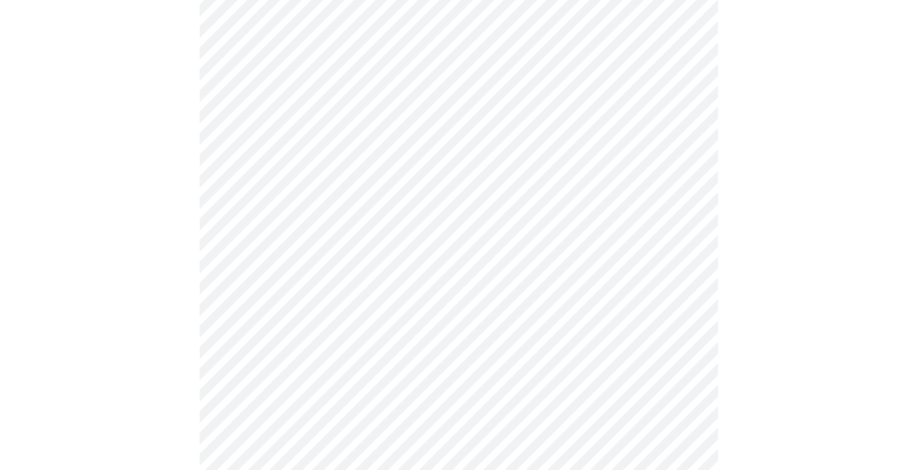
scroll to position [3388, 0]
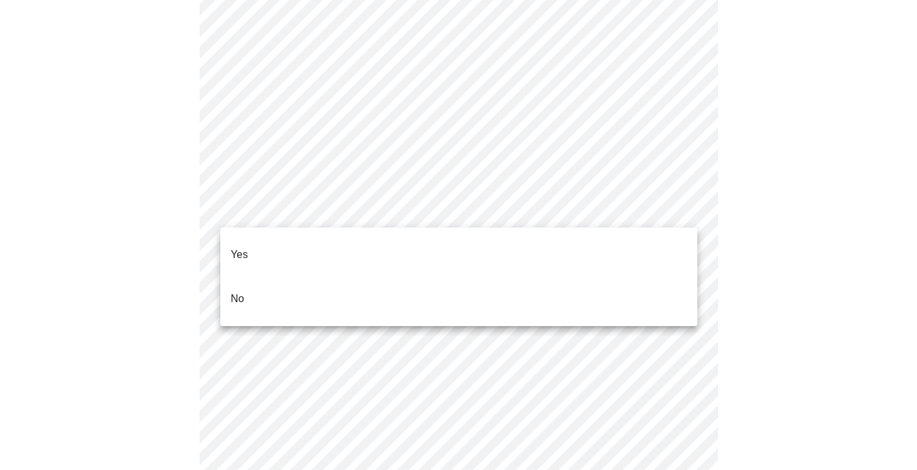
click at [244, 283] on li "No" at bounding box center [458, 299] width 477 height 44
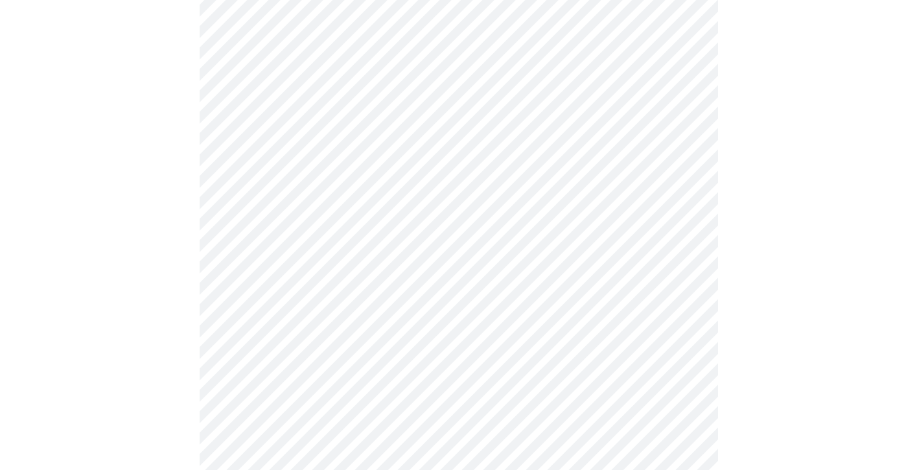
scroll to position [0, 0]
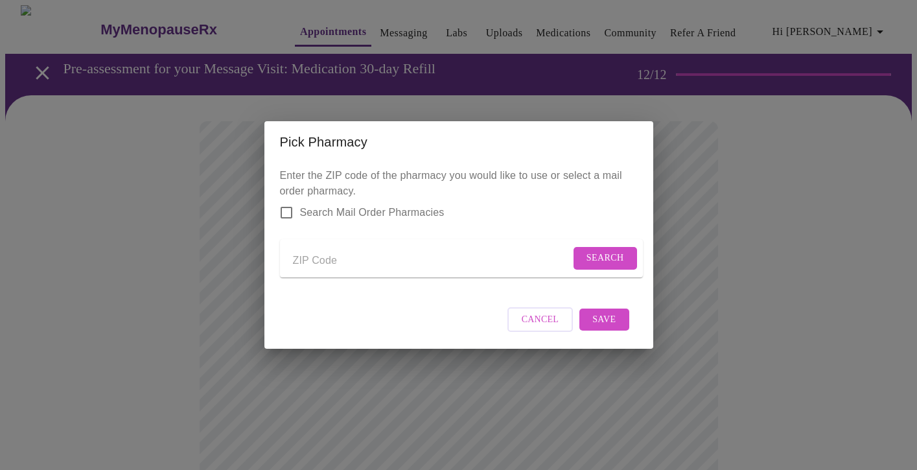
click at [314, 258] on input "Send a message to your care team" at bounding box center [431, 260] width 277 height 21
type input "60048"
click at [602, 256] on span "Search" at bounding box center [605, 258] width 38 height 16
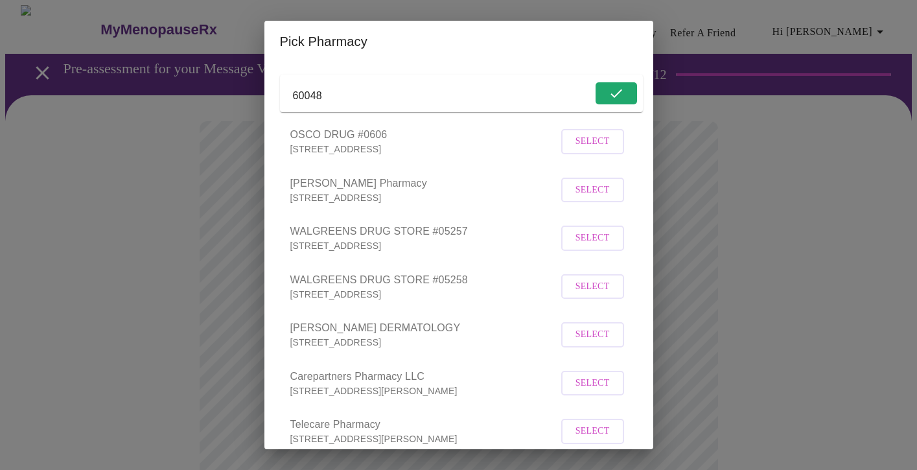
scroll to position [81, 0]
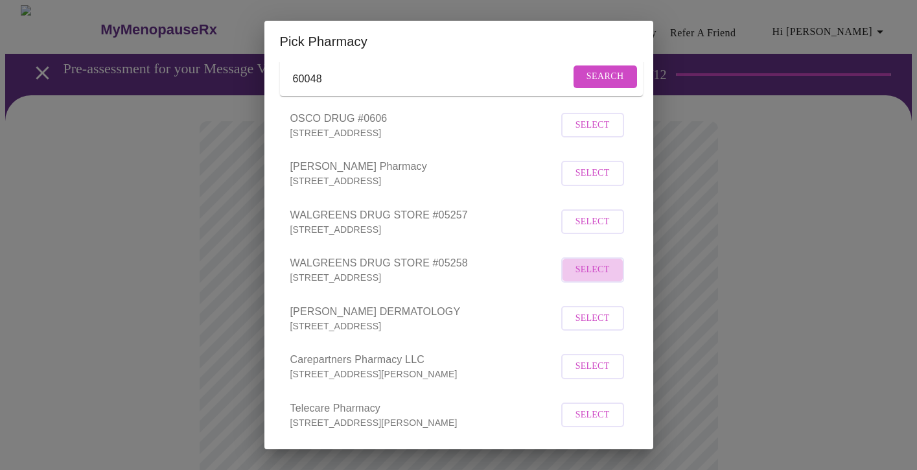
click at [599, 278] on span "Select" at bounding box center [592, 270] width 34 height 16
click at [599, 277] on span "Deselect" at bounding box center [586, 269] width 47 height 16
click at [580, 278] on span "Select" at bounding box center [592, 270] width 34 height 16
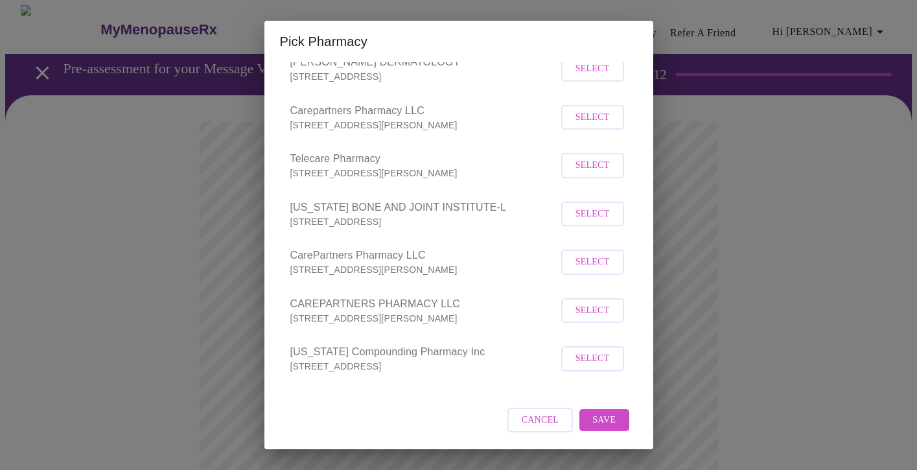
scroll to position [342, 0]
click at [611, 418] on span "Save" at bounding box center [603, 420] width 23 height 16
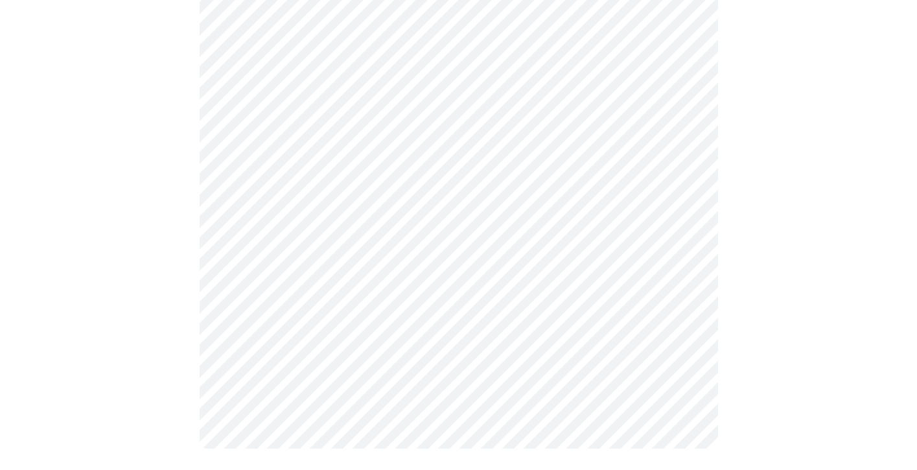
scroll to position [717, 0]
